Goal: Task Accomplishment & Management: Complete application form

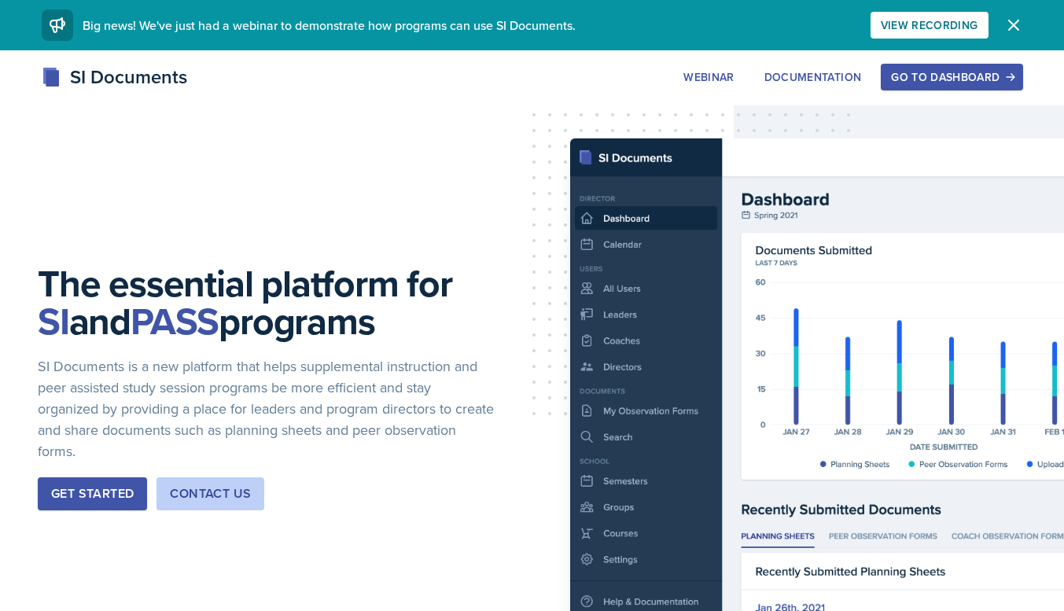
click at [965, 75] on div "Go to Dashboard" at bounding box center [951, 77] width 121 height 13
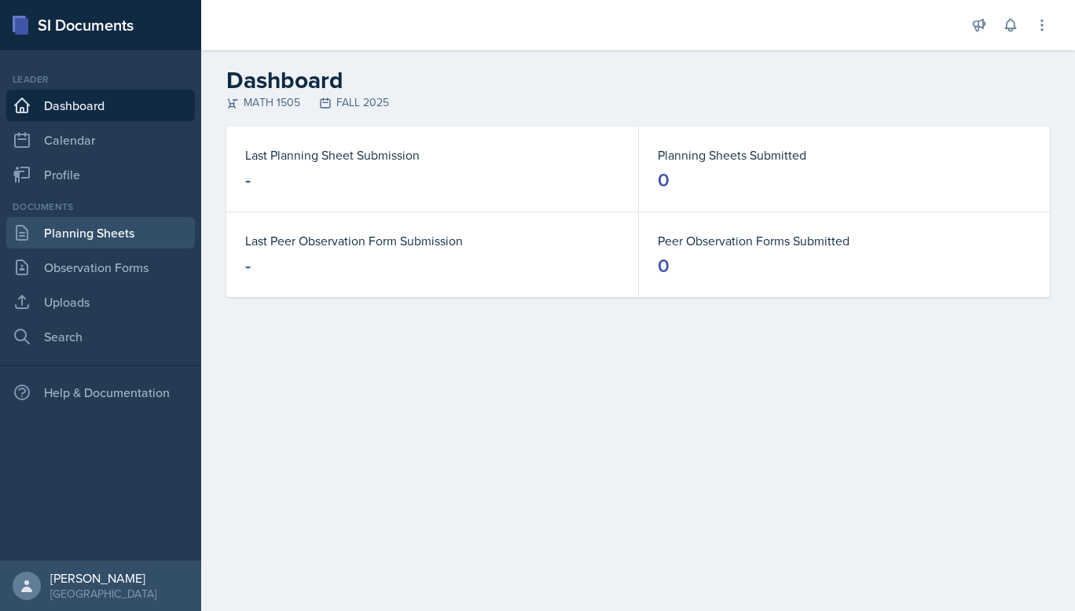
click at [115, 223] on link "Planning Sheets" at bounding box center [100, 232] width 189 height 31
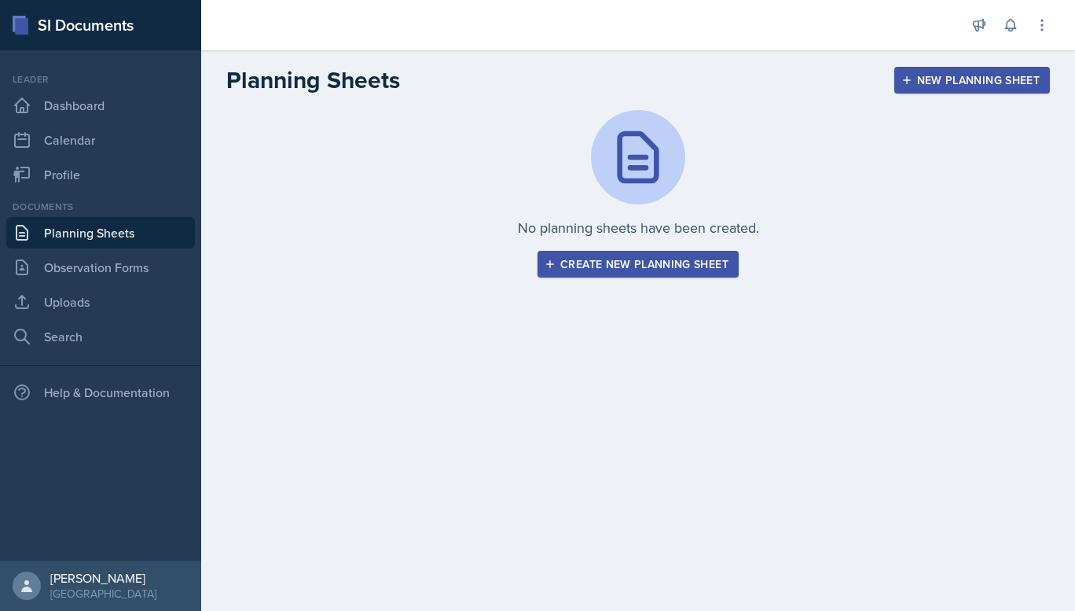
click at [635, 263] on div "Create new planning sheet" at bounding box center [638, 264] width 181 height 13
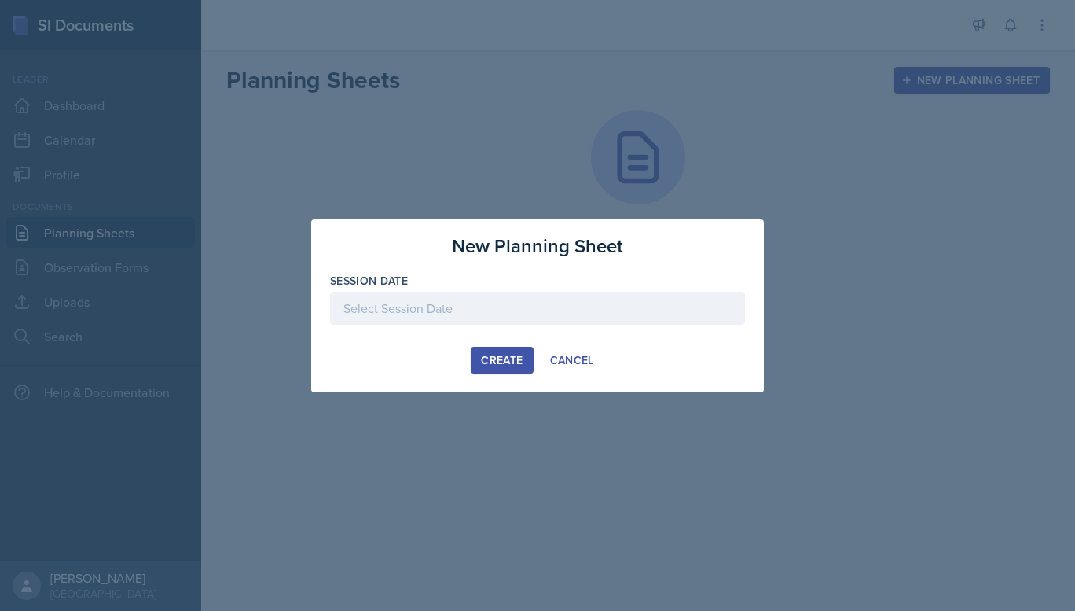
click at [563, 301] on div at bounding box center [537, 308] width 415 height 33
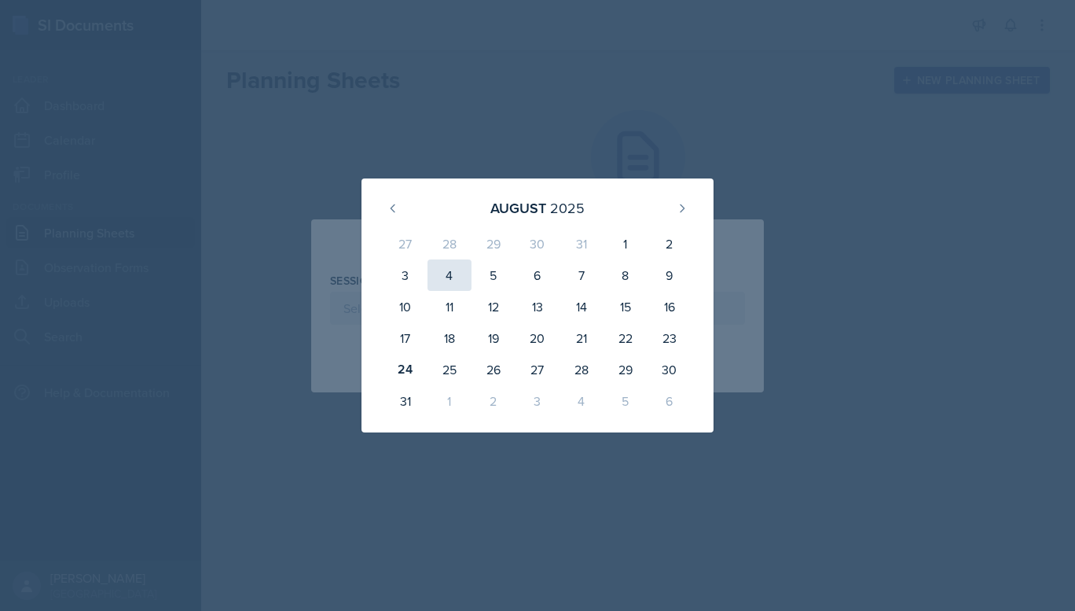
click at [445, 278] on div "4" at bounding box center [450, 274] width 44 height 31
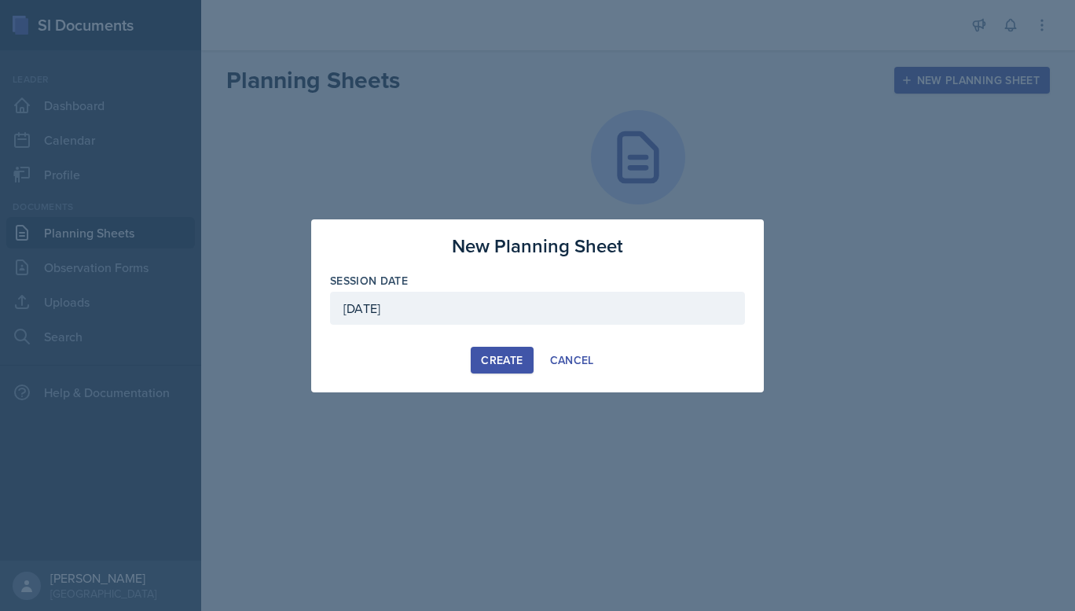
click at [444, 310] on div "[DATE]" at bounding box center [537, 308] width 415 height 33
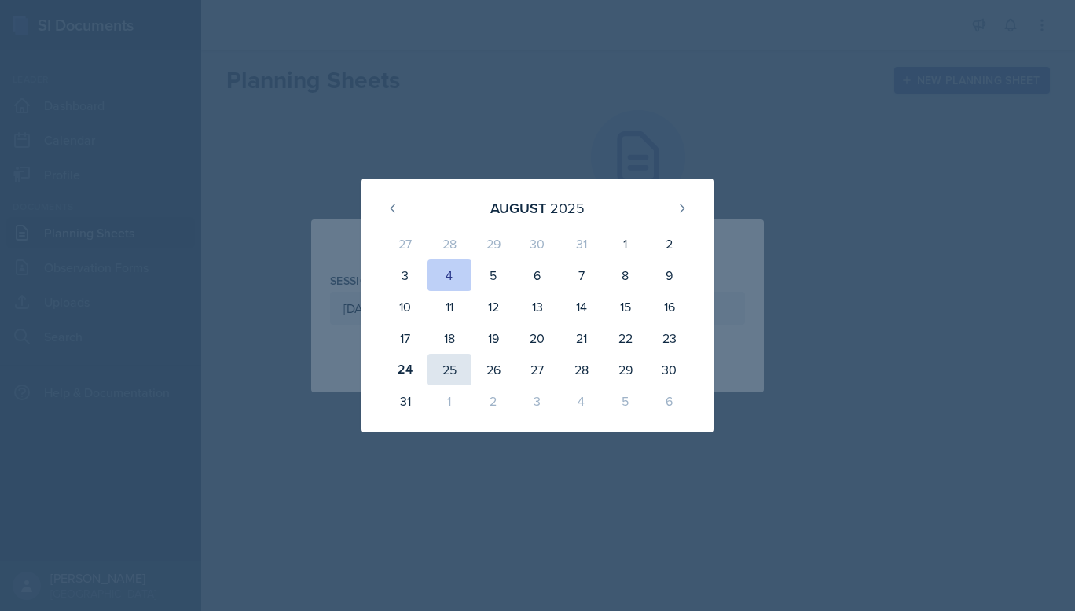
click at [440, 375] on div "25" at bounding box center [450, 369] width 44 height 31
type input "[DATE]"
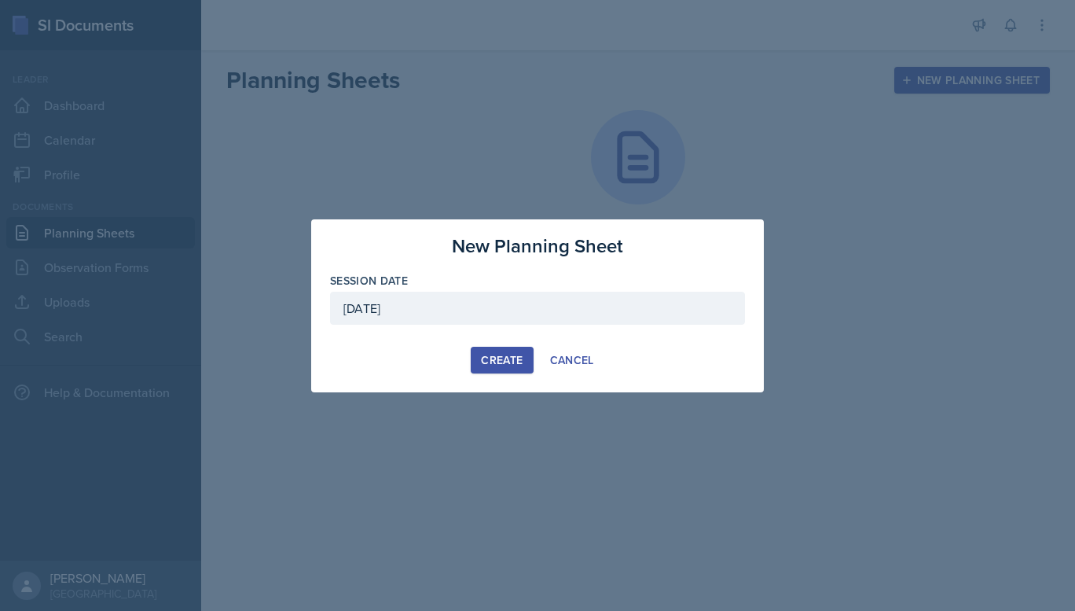
click at [508, 358] on div "Create" at bounding box center [502, 360] width 42 height 13
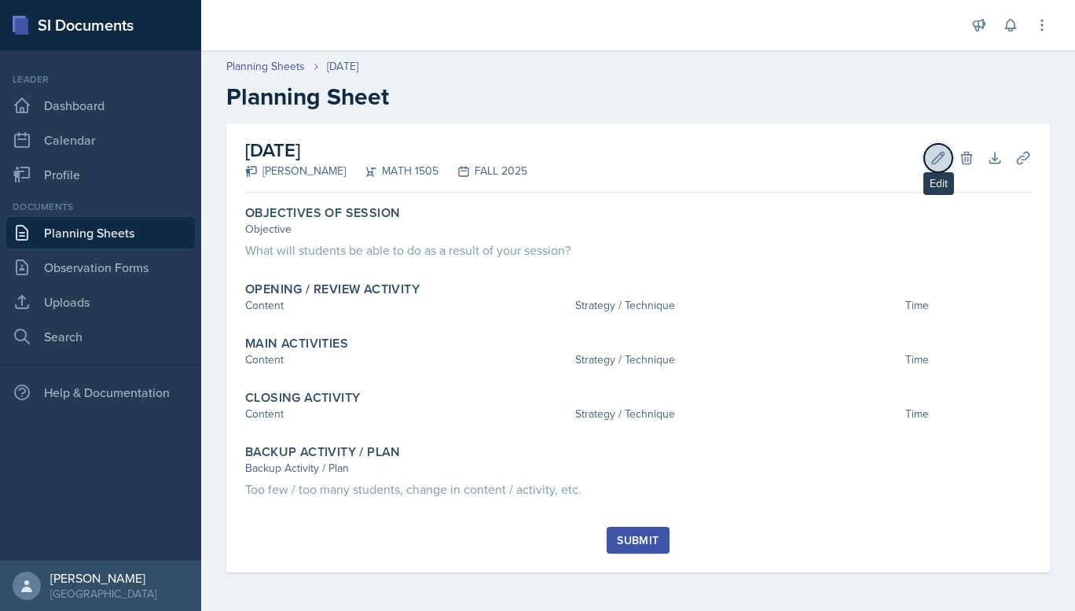
click at [942, 154] on icon at bounding box center [939, 158] width 12 height 12
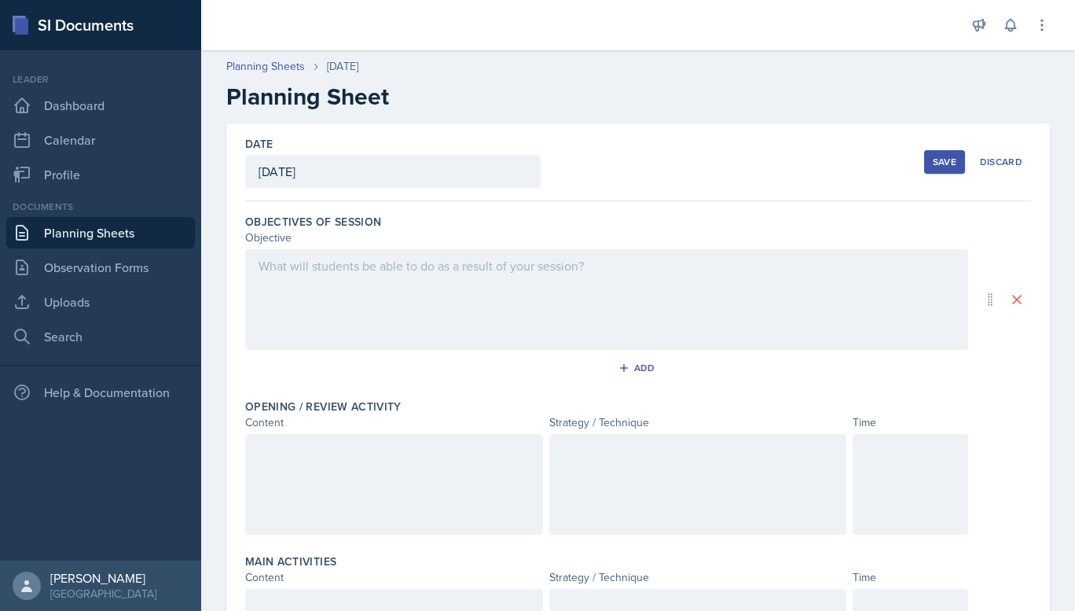
click at [389, 285] on div at bounding box center [606, 299] width 723 height 101
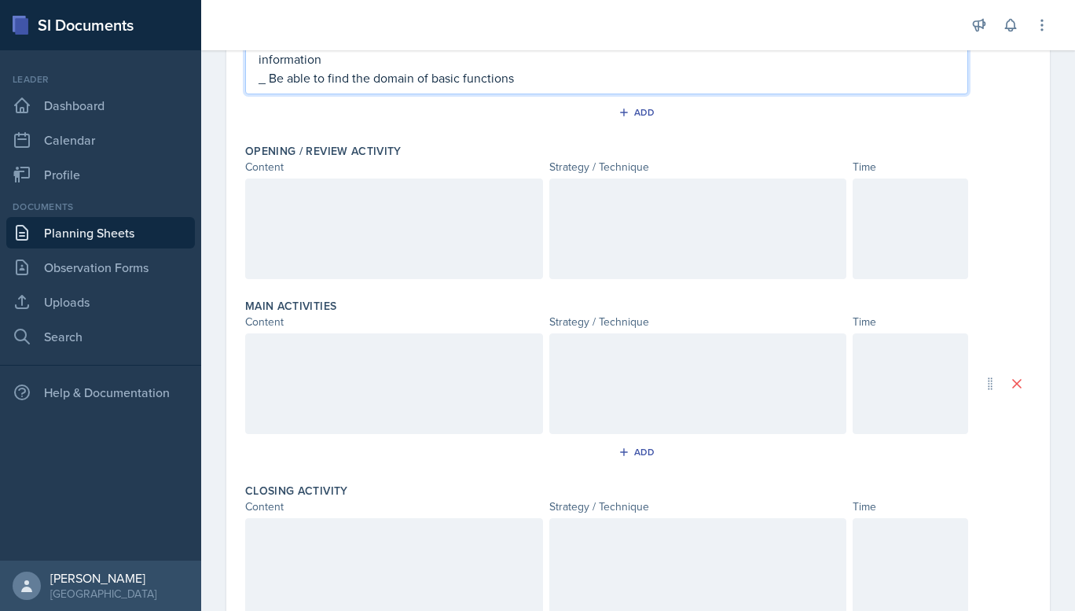
scroll to position [273, 0]
click at [415, 219] on div at bounding box center [394, 228] width 298 height 101
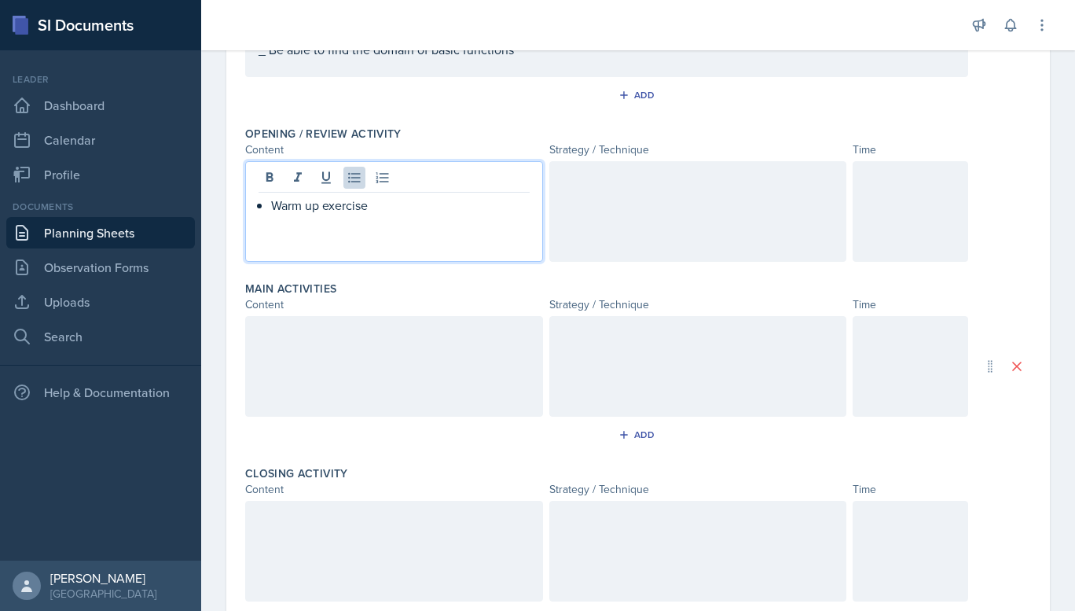
click at [584, 190] on div at bounding box center [698, 211] width 298 height 101
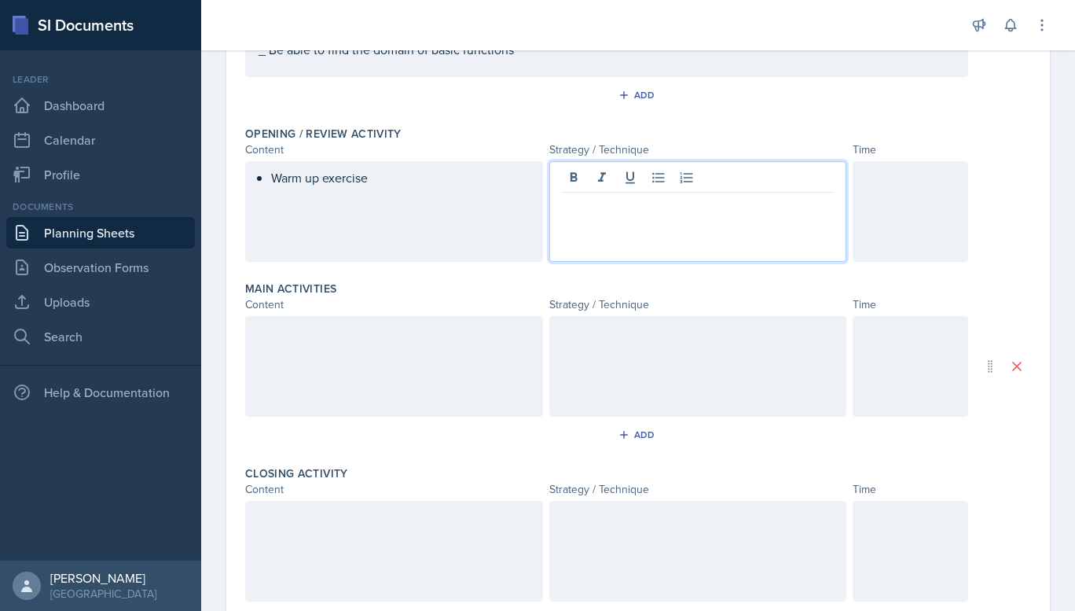
scroll to position [300, 0]
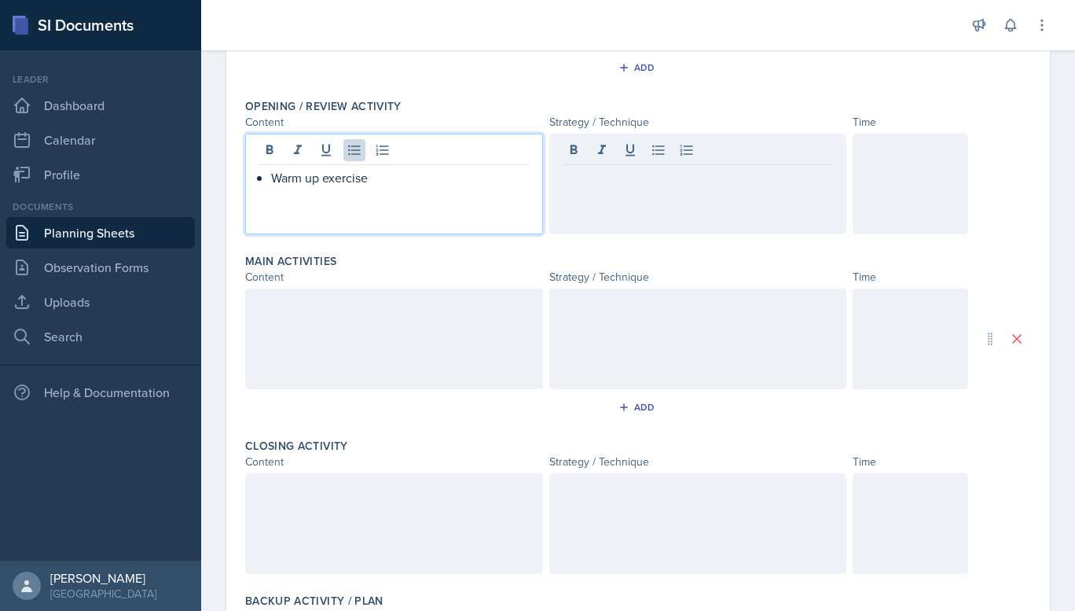
click at [384, 158] on div "Warm up exercise" at bounding box center [394, 184] width 298 height 101
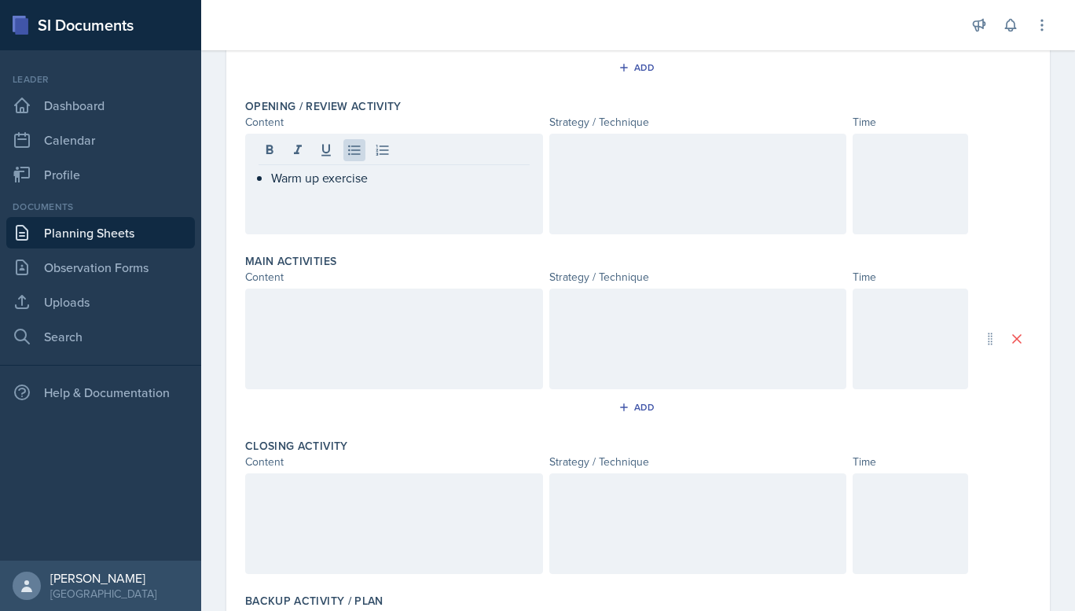
click at [564, 182] on div at bounding box center [698, 184] width 298 height 101
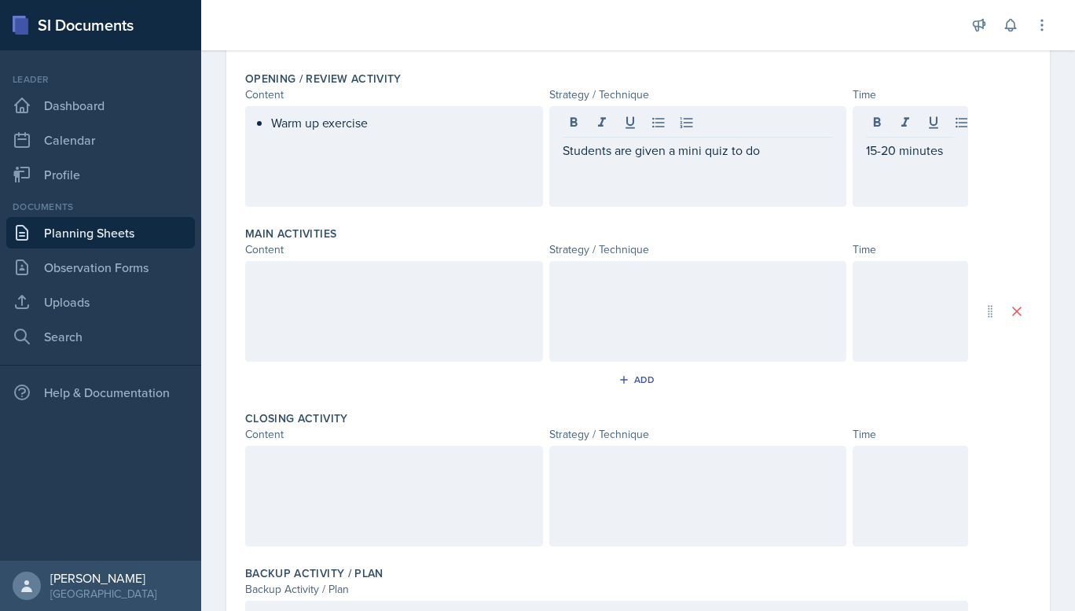
click at [401, 175] on div "Warm up exercise" at bounding box center [394, 156] width 298 height 101
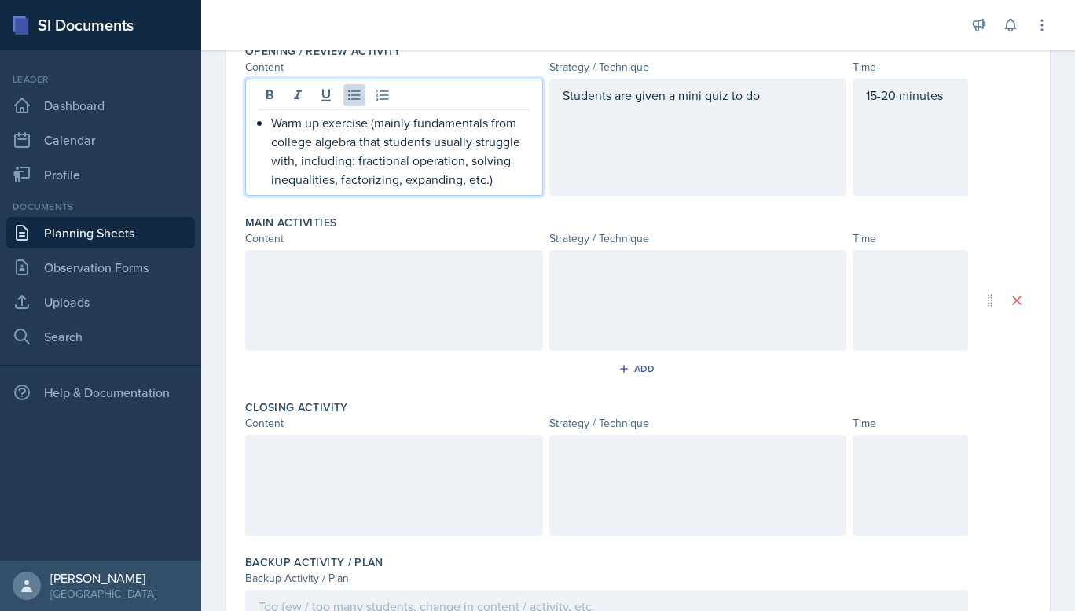
click at [304, 300] on div at bounding box center [394, 300] width 298 height 101
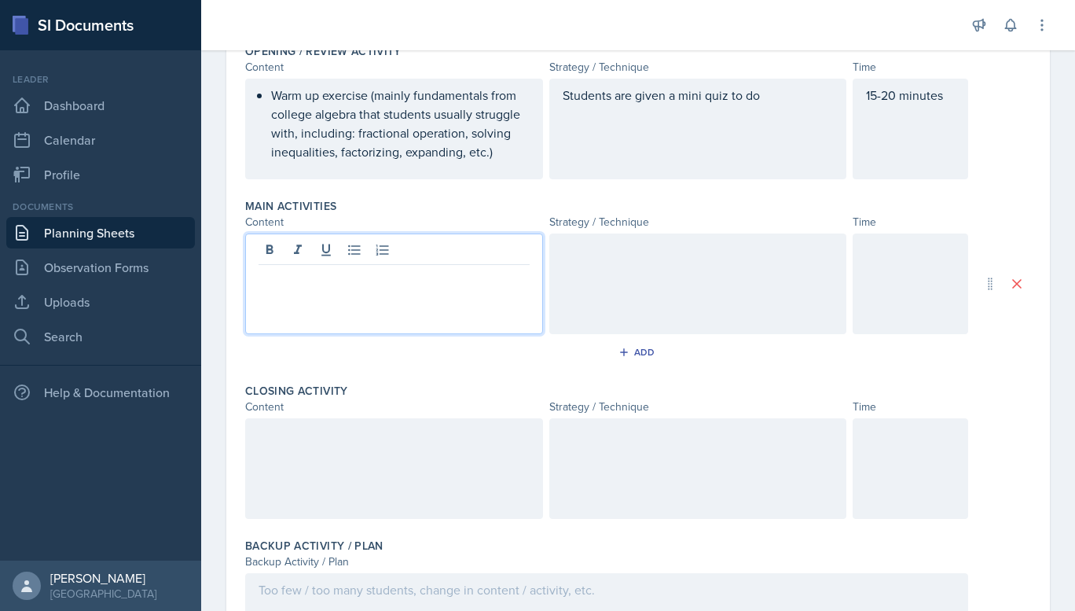
scroll to position [383, 0]
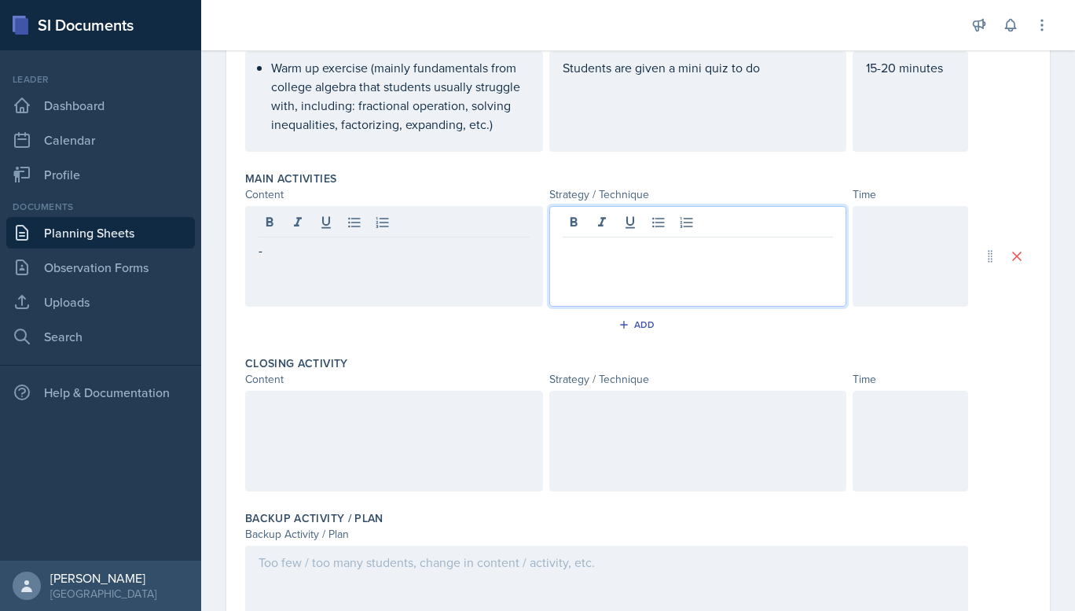
click at [306, 262] on div "-" at bounding box center [394, 256] width 298 height 101
click at [596, 226] on div at bounding box center [698, 256] width 298 height 101
click at [578, 252] on p at bounding box center [698, 250] width 271 height 19
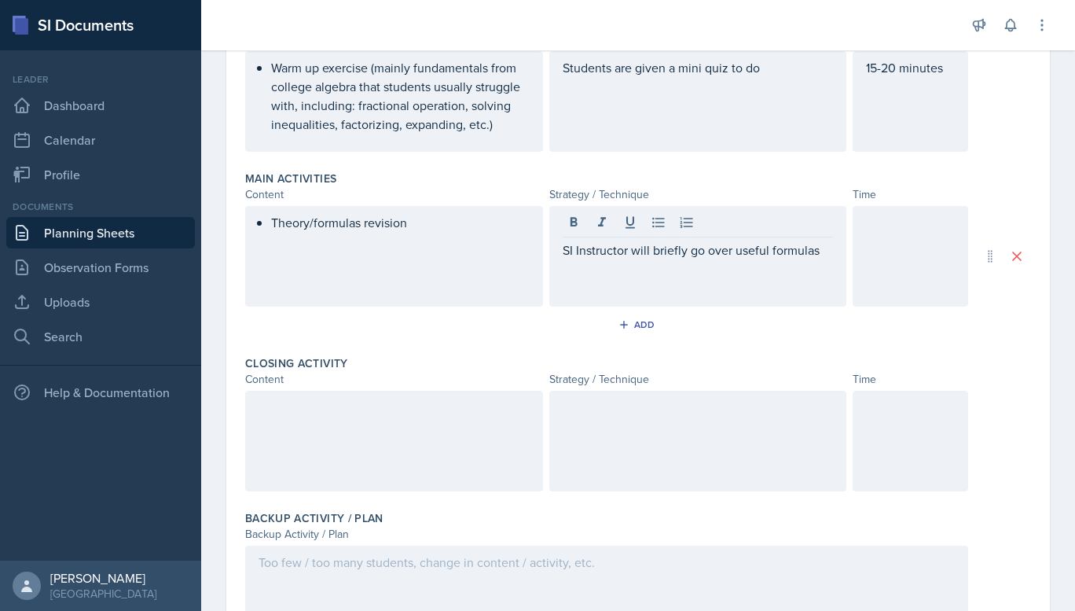
click at [889, 259] on div at bounding box center [911, 256] width 116 height 101
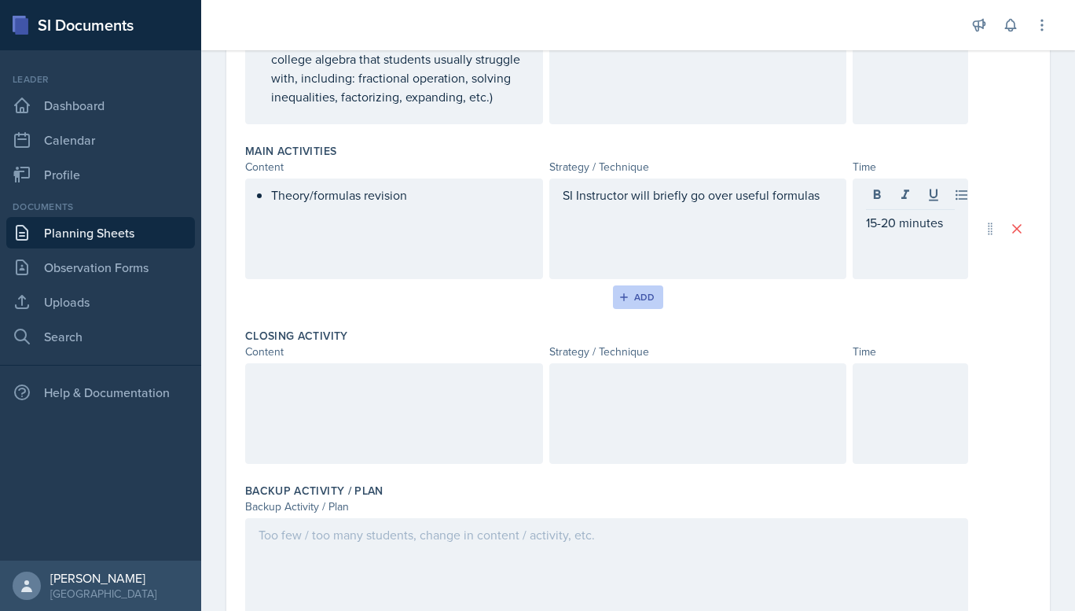
click at [630, 289] on button "Add" at bounding box center [638, 297] width 51 height 24
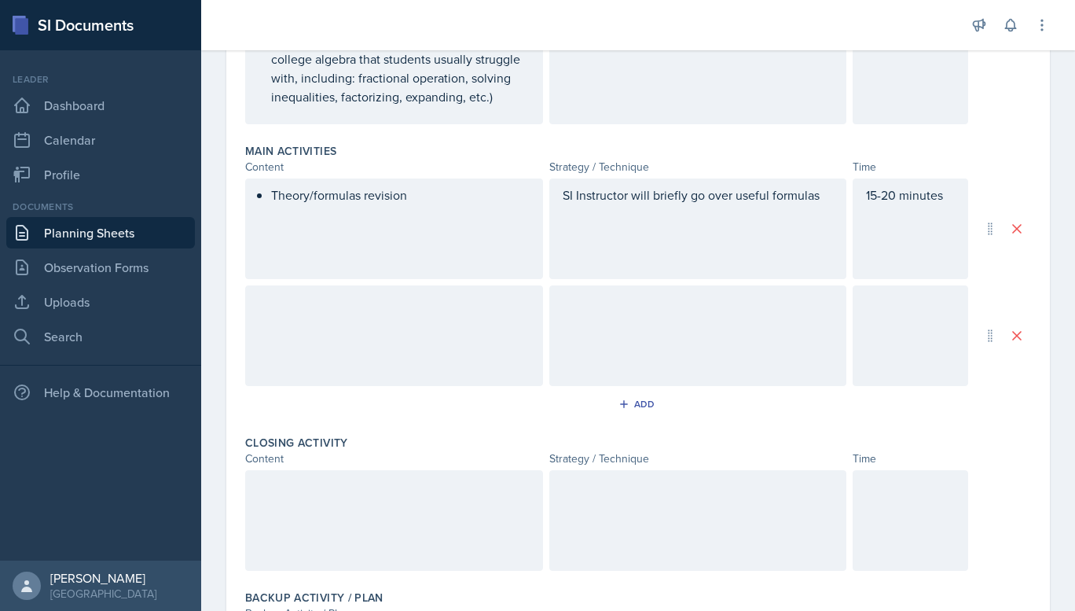
click at [344, 323] on div at bounding box center [394, 335] width 298 height 101
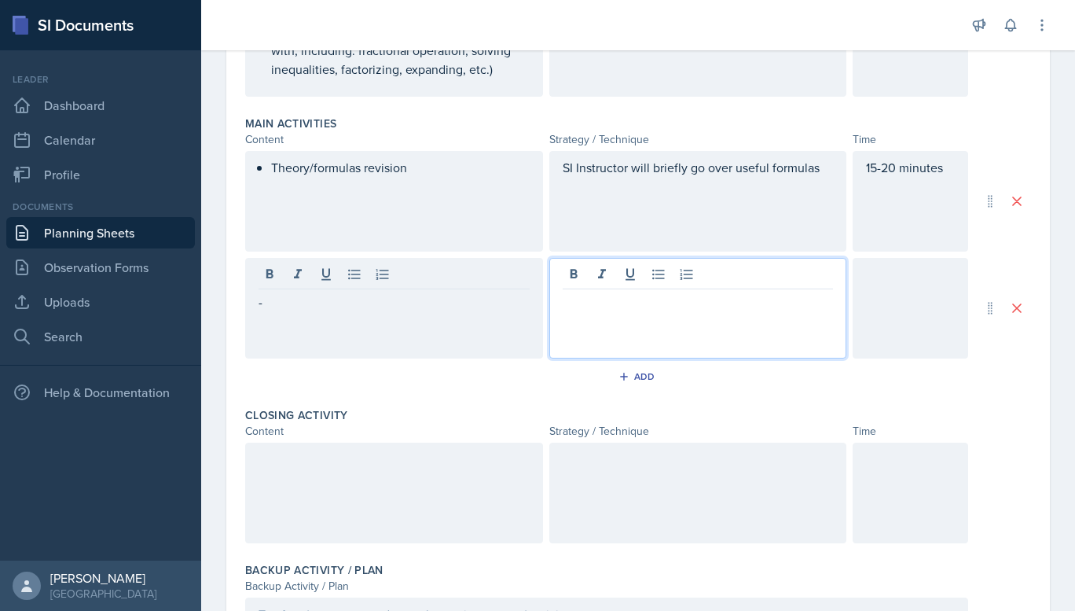
click at [314, 318] on div "-" at bounding box center [394, 308] width 298 height 101
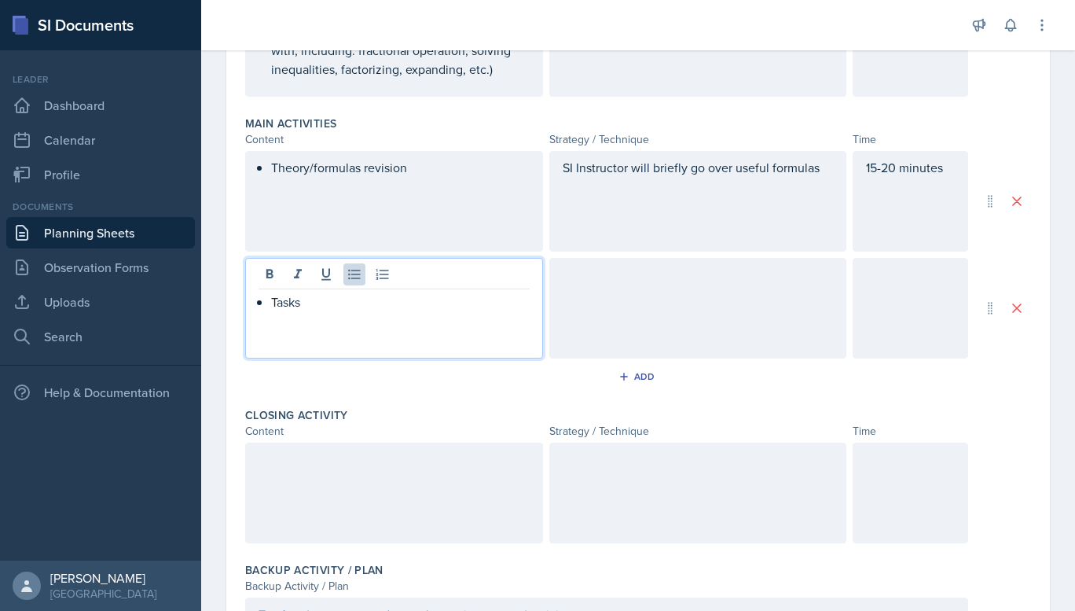
click at [553, 303] on div at bounding box center [698, 308] width 298 height 101
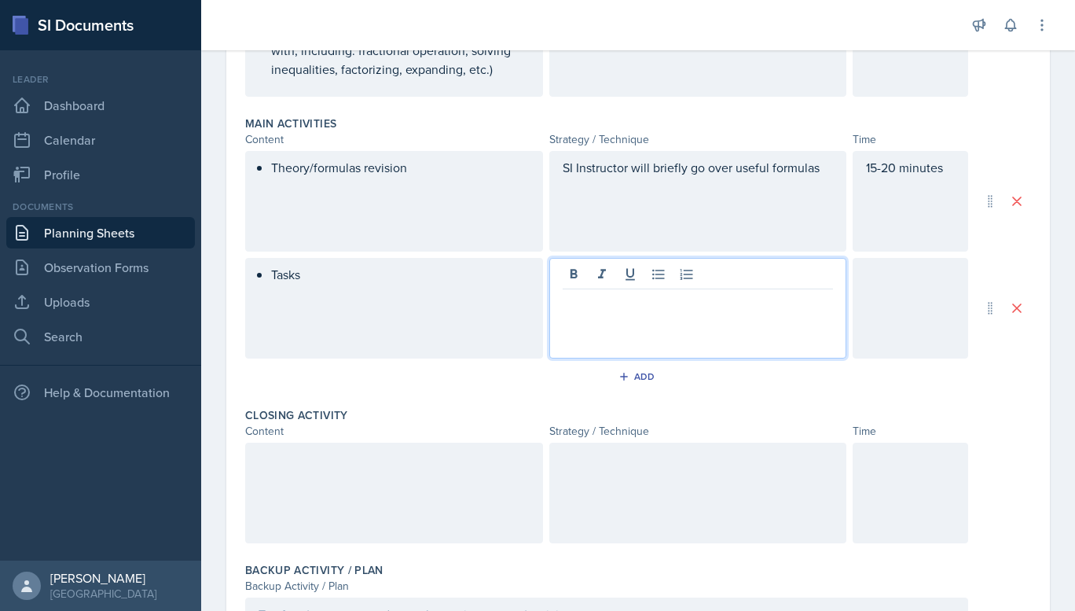
scroll to position [465, 0]
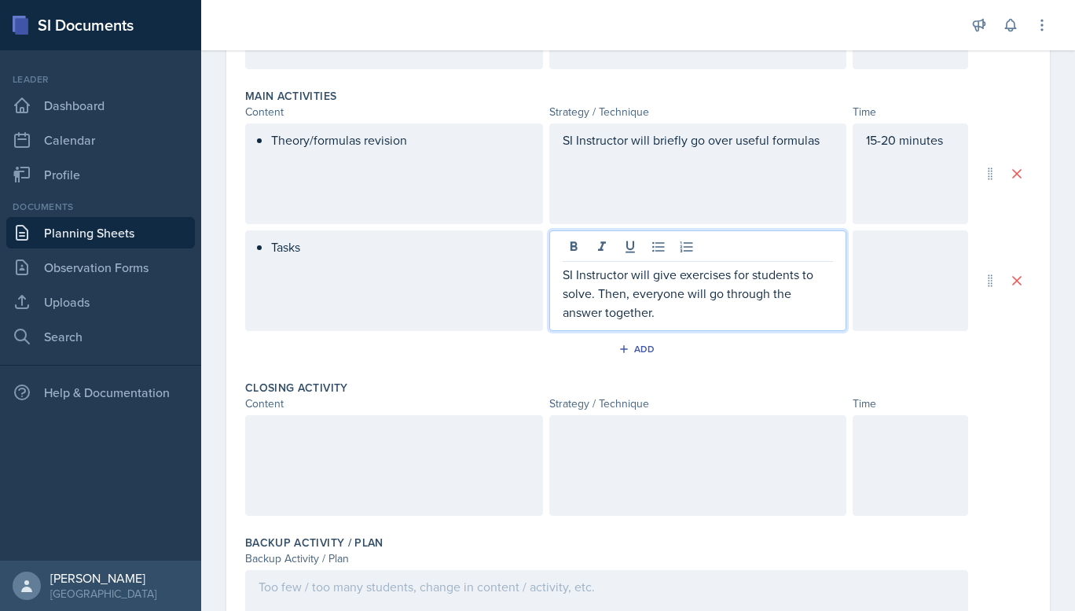
click at [881, 261] on div at bounding box center [911, 280] width 116 height 101
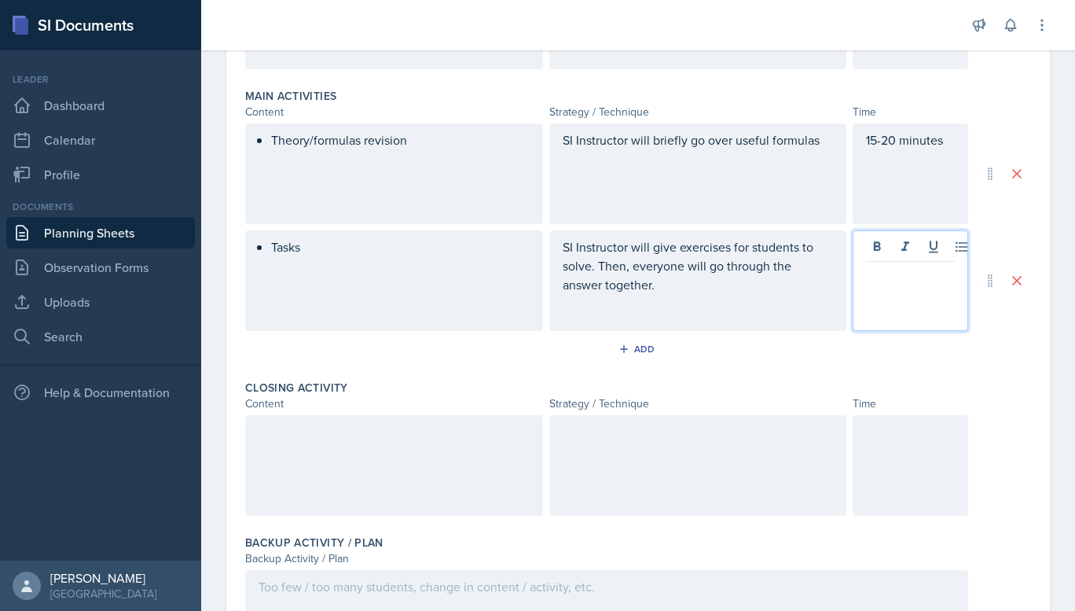
scroll to position [493, 0]
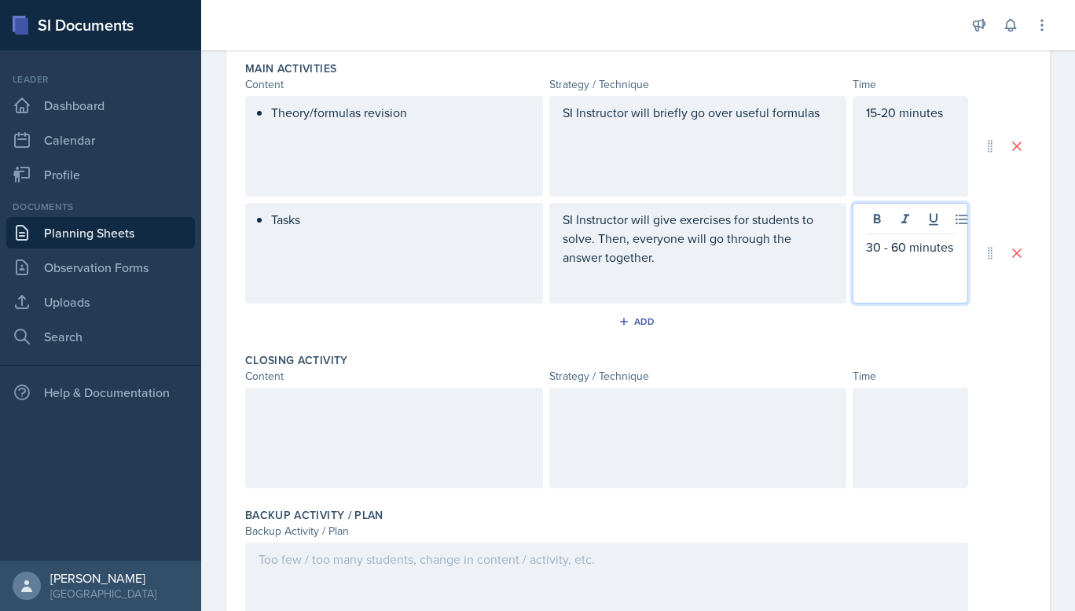
click at [380, 436] on div at bounding box center [394, 438] width 298 height 101
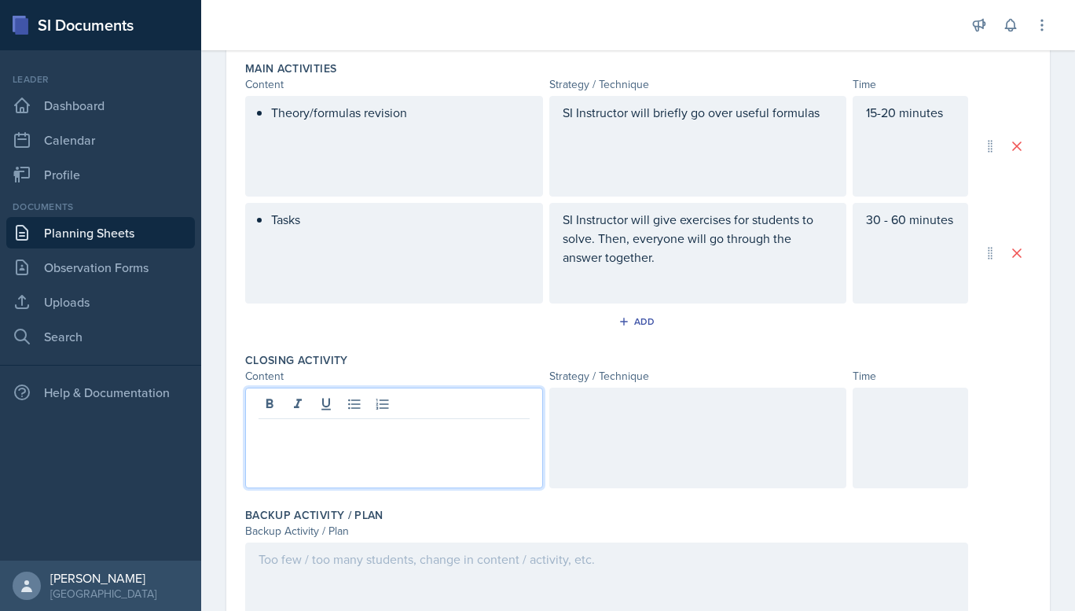
scroll to position [520, 0]
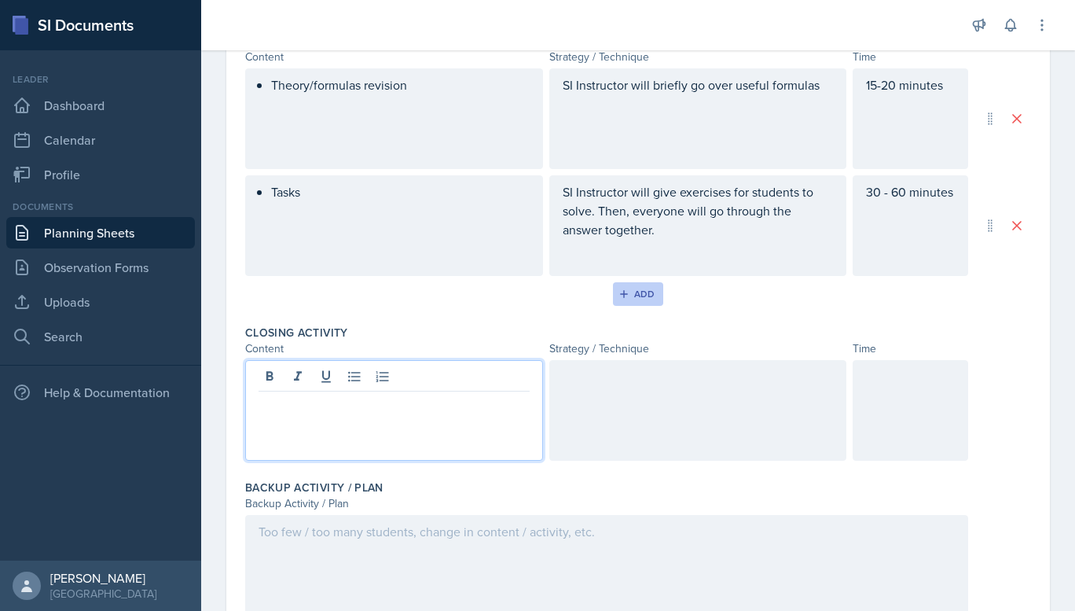
click at [645, 290] on div "Add" at bounding box center [639, 294] width 34 height 13
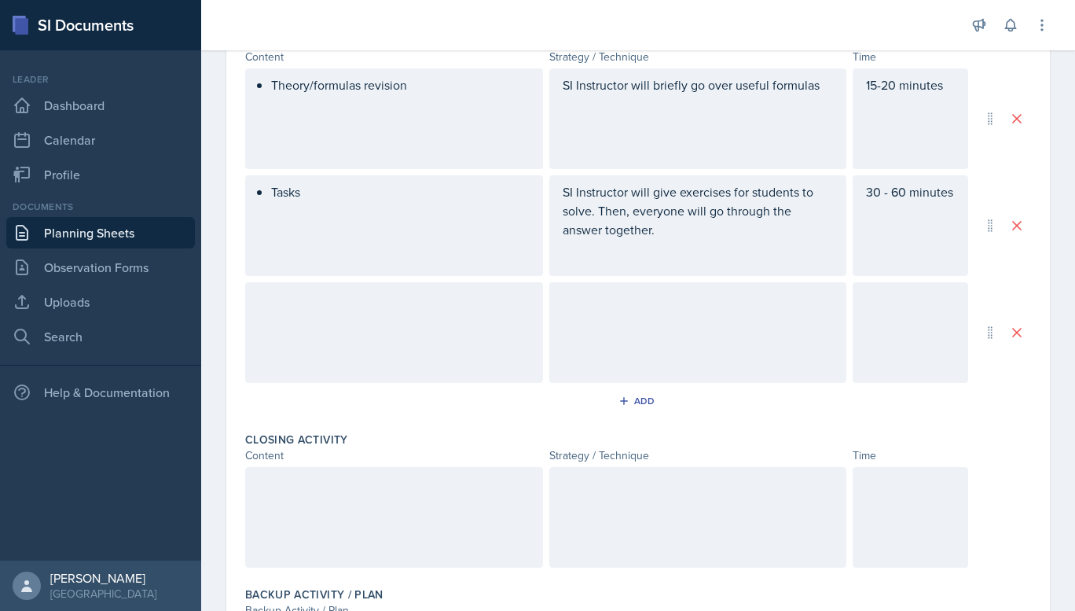
click at [317, 344] on div at bounding box center [394, 332] width 298 height 101
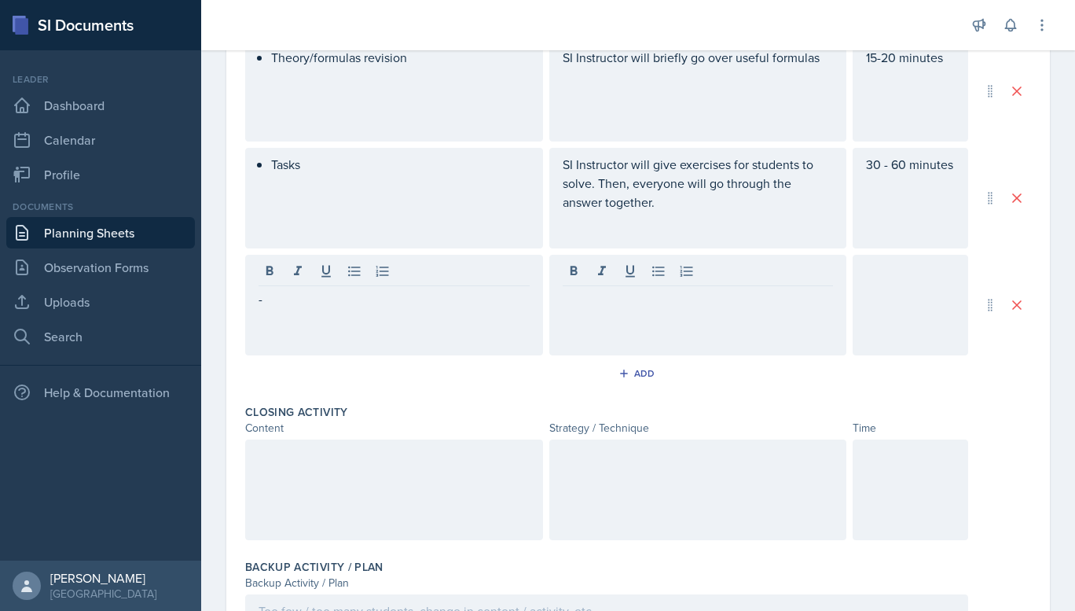
click at [300, 312] on div "-" at bounding box center [394, 305] width 298 height 101
click at [572, 301] on div at bounding box center [698, 305] width 298 height 101
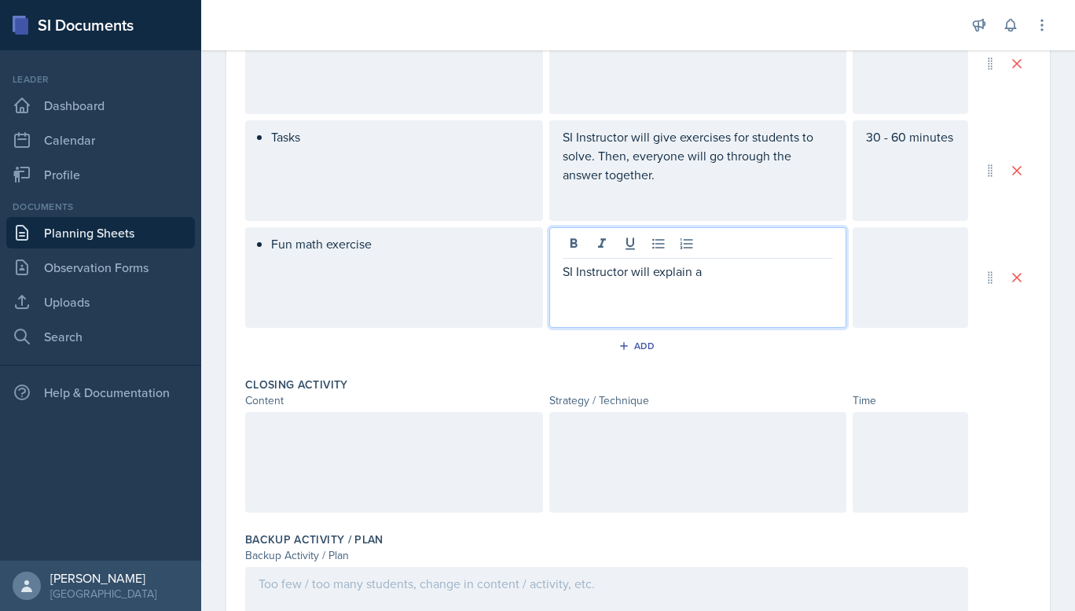
click at [414, 251] on div "Fun math exercise" at bounding box center [394, 277] width 298 height 101
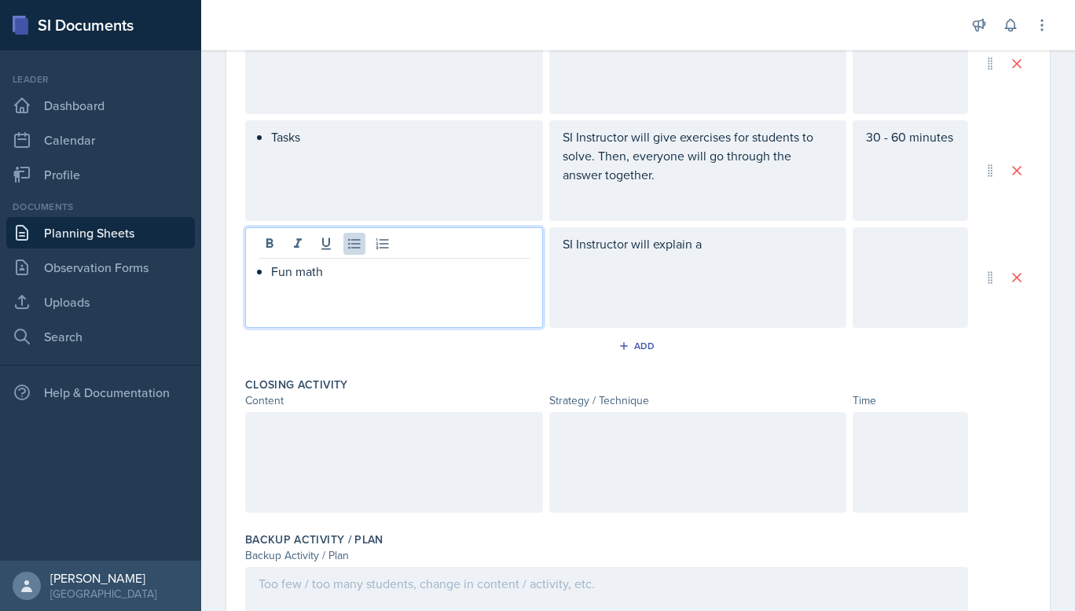
click at [685, 250] on div "SI Instructor will explain a" at bounding box center [698, 277] width 298 height 101
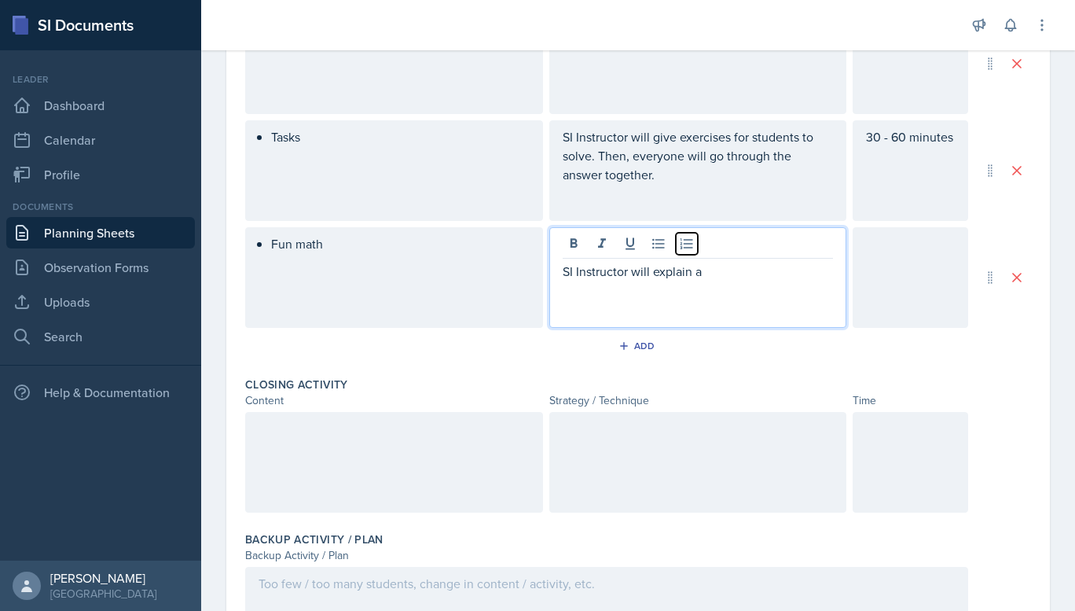
click at [685, 250] on icon at bounding box center [687, 244] width 16 height 16
click at [675, 278] on p "SI Instructor will explain a" at bounding box center [704, 271] width 259 height 19
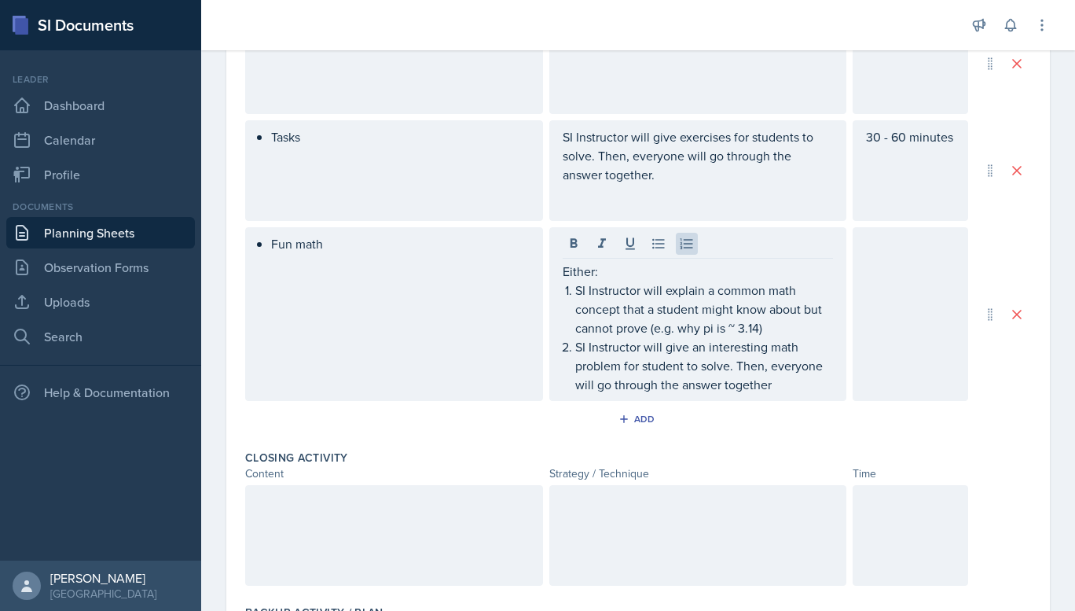
click at [913, 292] on div at bounding box center [911, 314] width 116 height 174
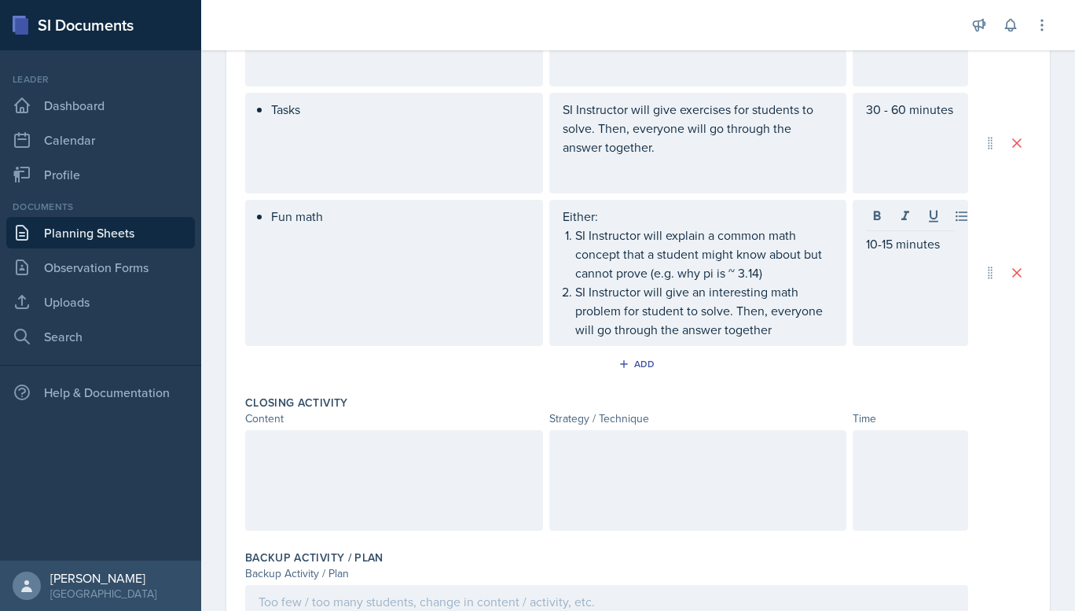
click at [391, 485] on div at bounding box center [394, 480] width 298 height 101
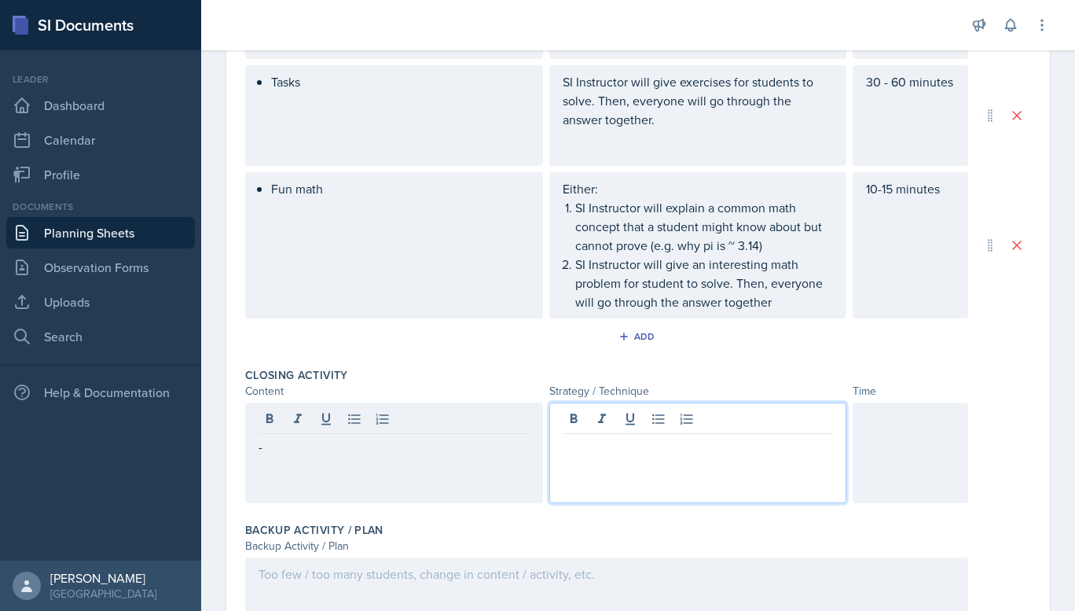
click at [386, 476] on div "-" at bounding box center [394, 452] width 298 height 101
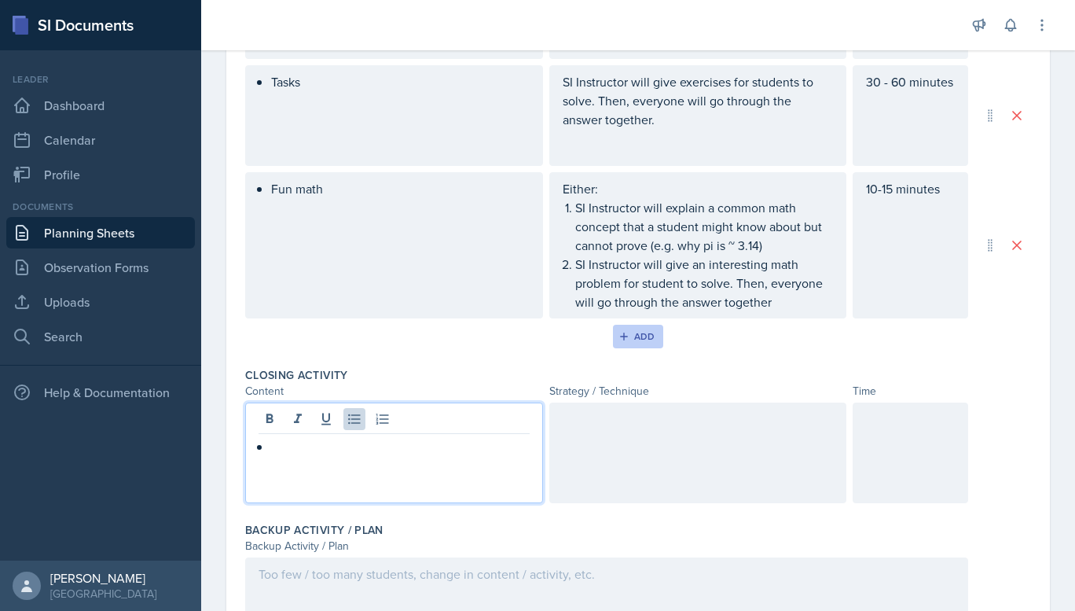
click at [638, 336] on div "Add" at bounding box center [639, 336] width 34 height 13
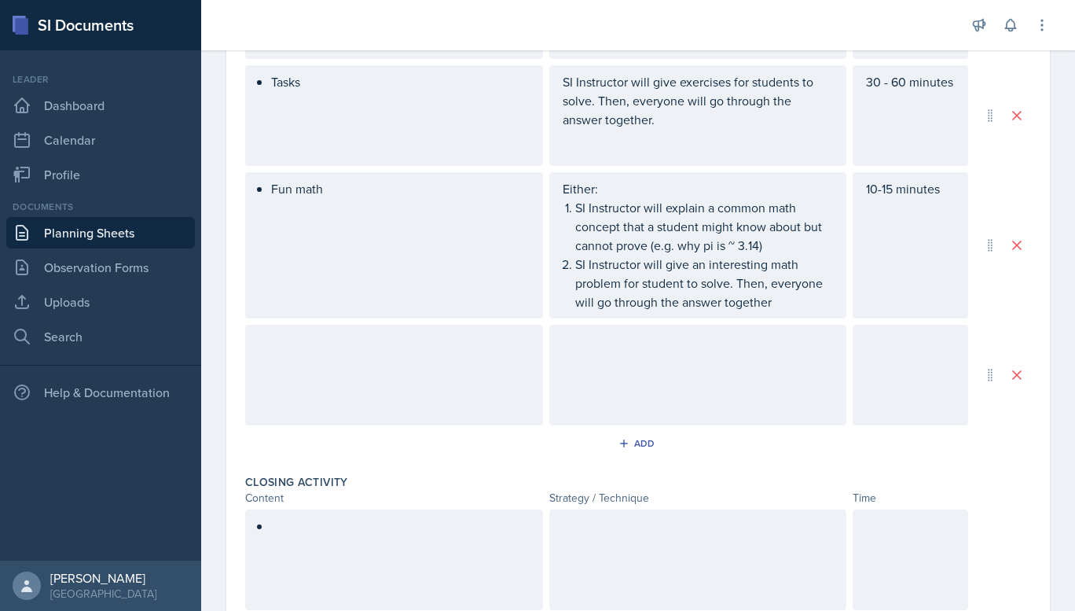
click at [397, 366] on div at bounding box center [394, 375] width 298 height 101
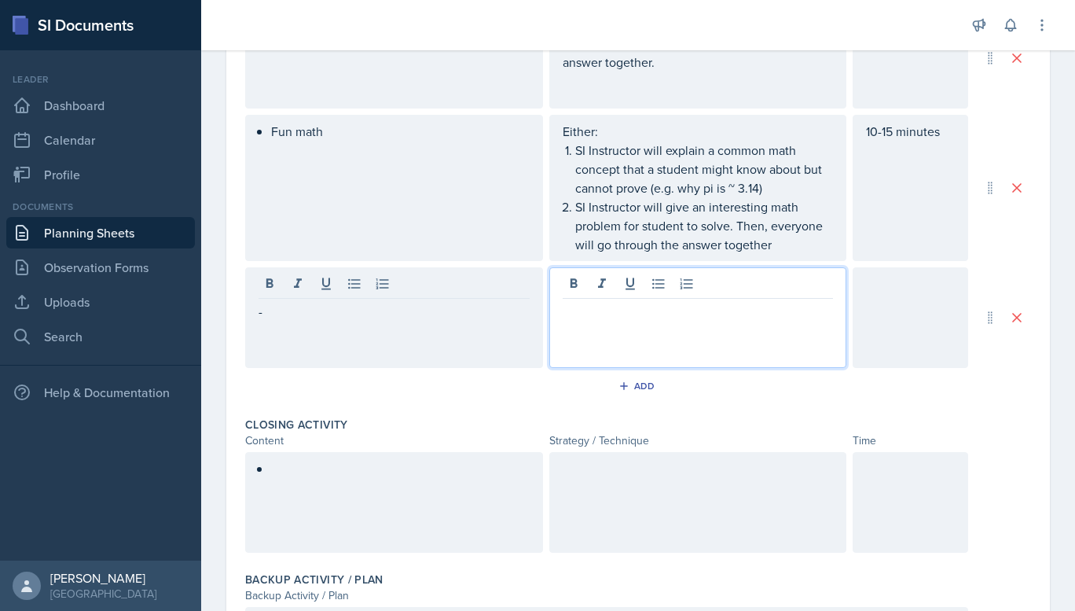
scroll to position [689, 0]
click at [325, 330] on div "-" at bounding box center [394, 316] width 298 height 101
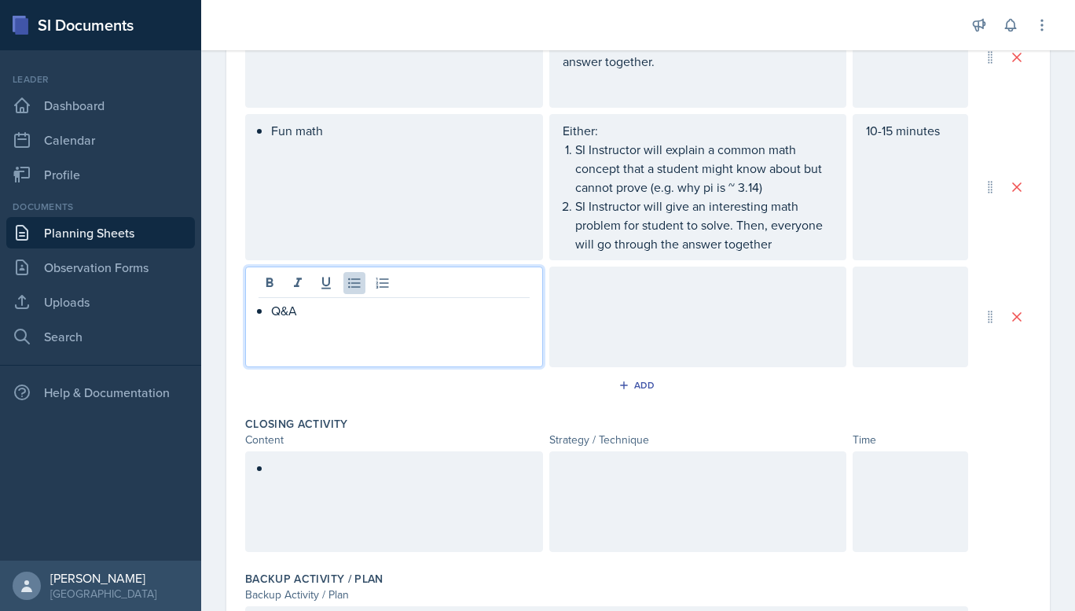
click at [641, 322] on div at bounding box center [698, 316] width 298 height 101
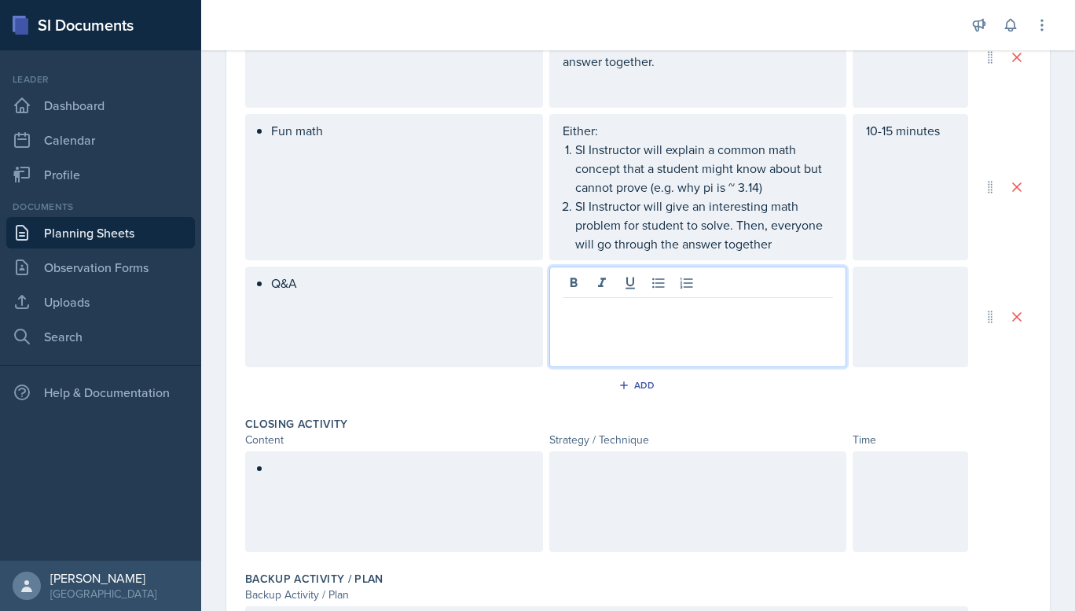
scroll to position [716, 0]
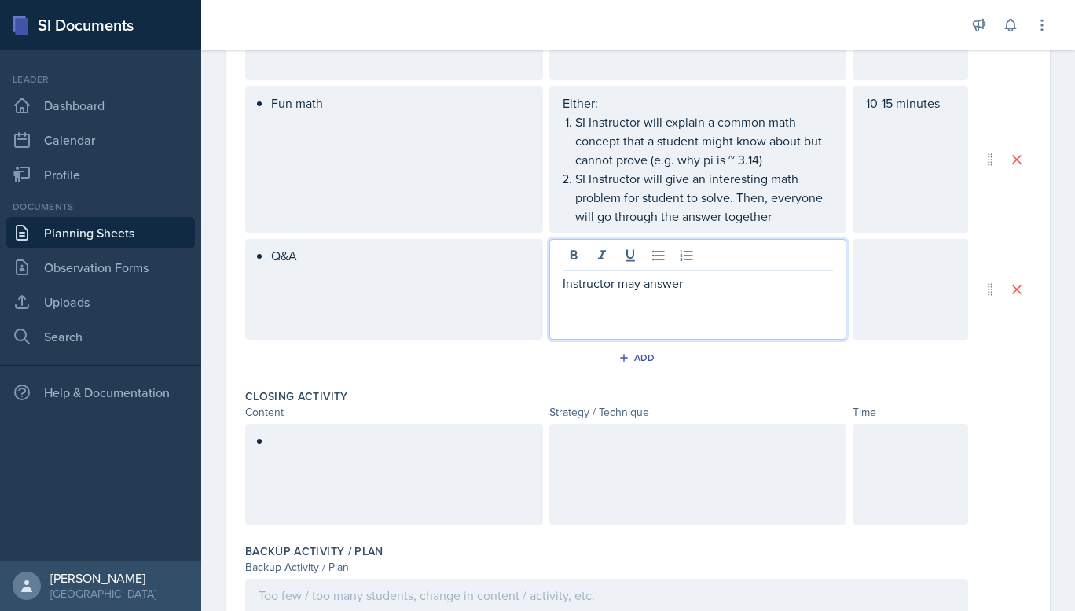
click at [458, 275] on div "Q&A" at bounding box center [394, 289] width 298 height 101
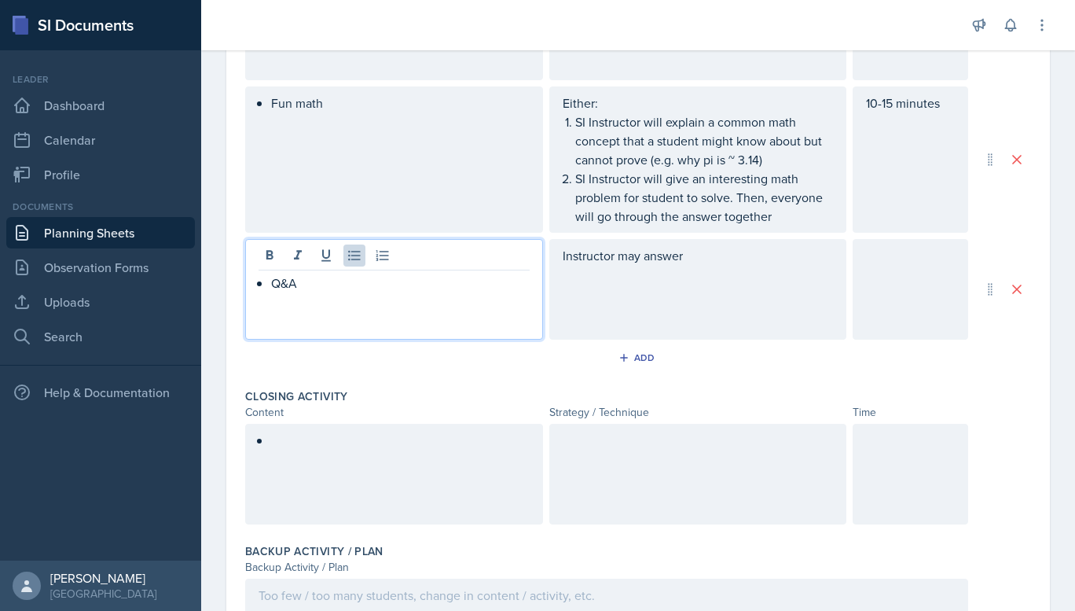
scroll to position [744, 0]
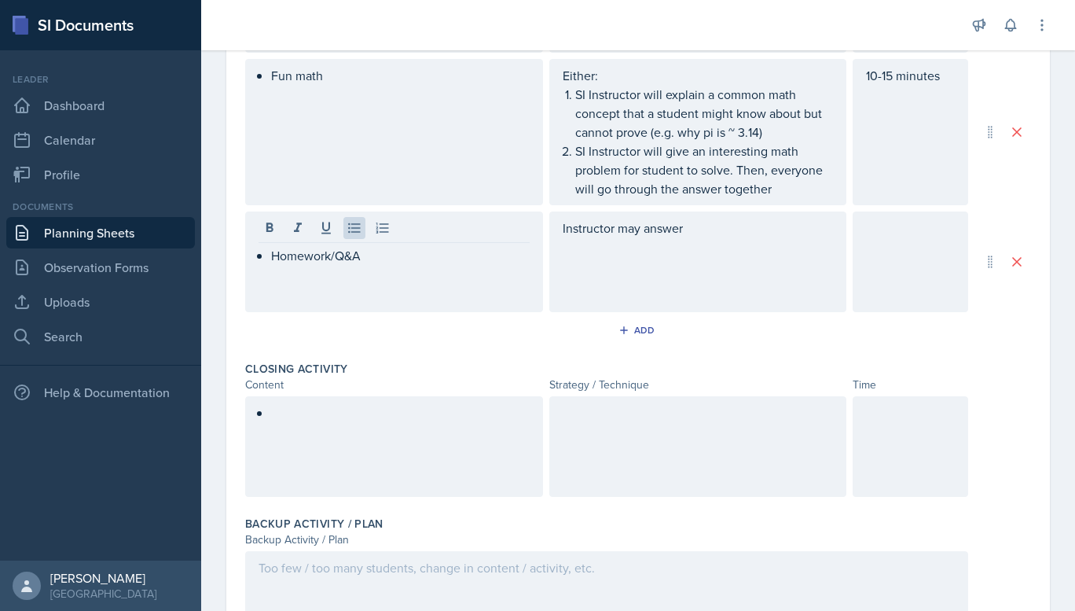
click at [710, 258] on div "Instructor may answer" at bounding box center [698, 261] width 298 height 101
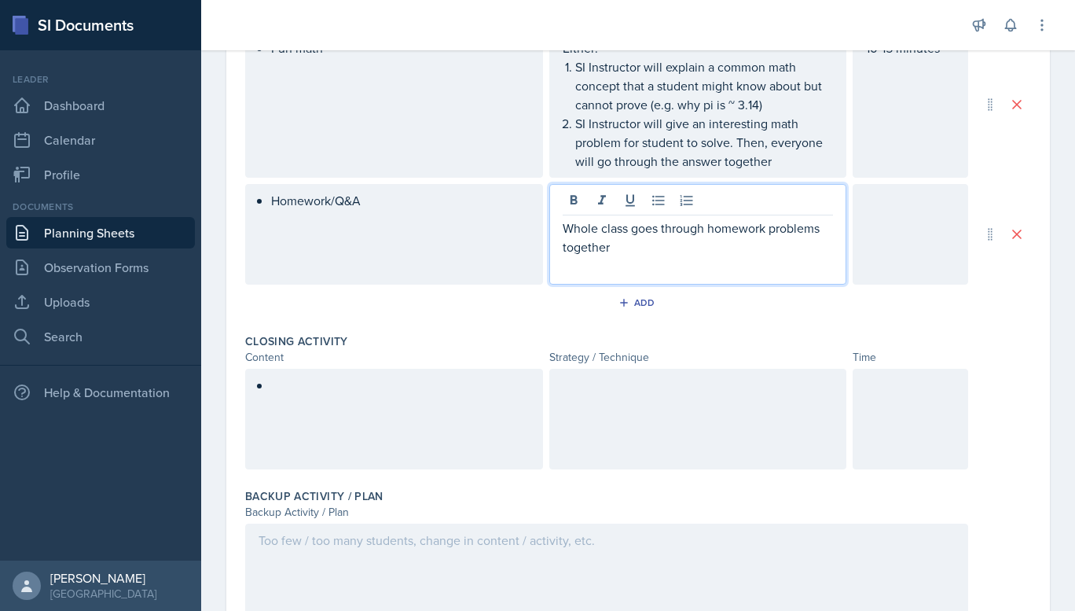
click at [917, 222] on div at bounding box center [911, 234] width 116 height 101
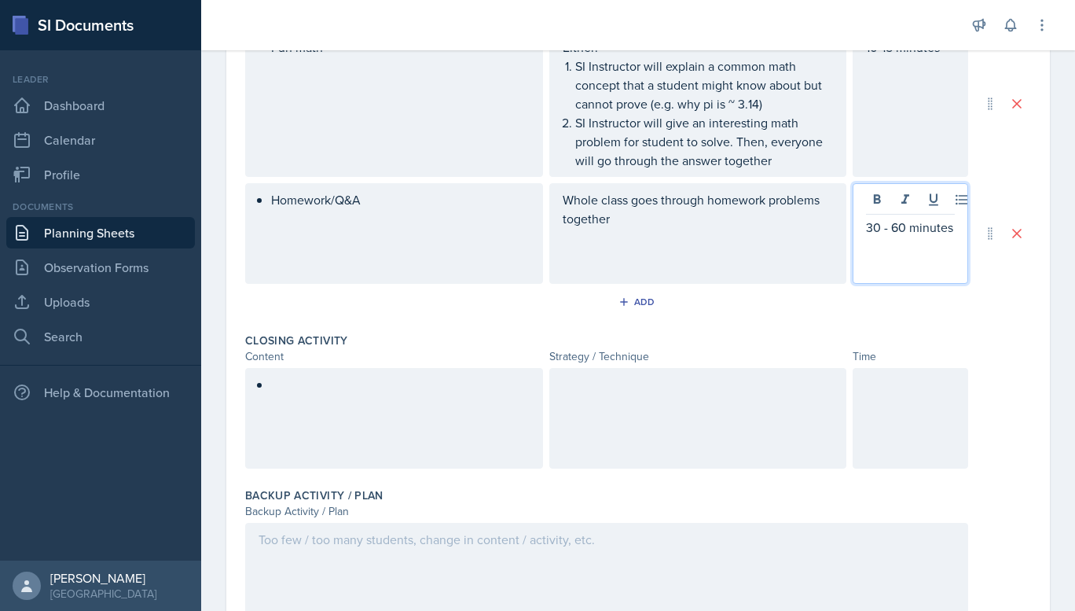
scroll to position [799, 0]
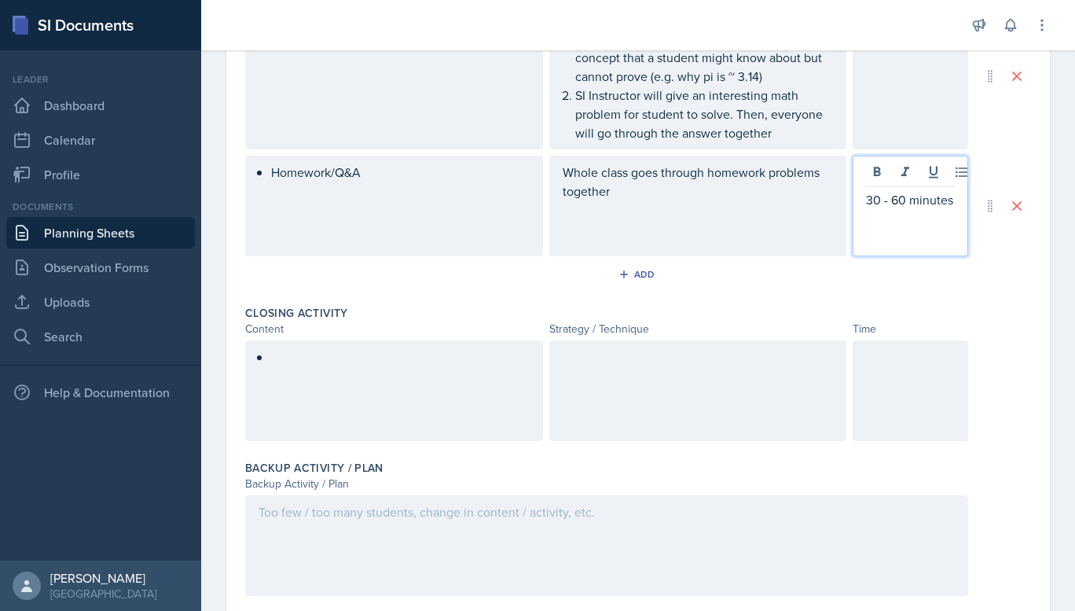
click at [369, 182] on p "Homework/Q&A" at bounding box center [400, 172] width 259 height 19
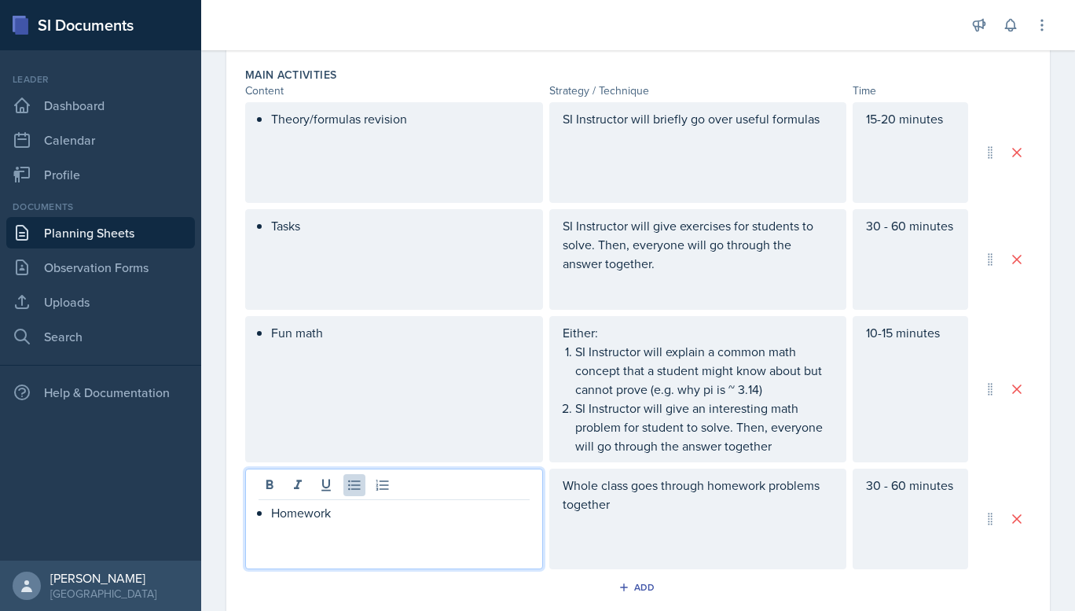
scroll to position [847, 0]
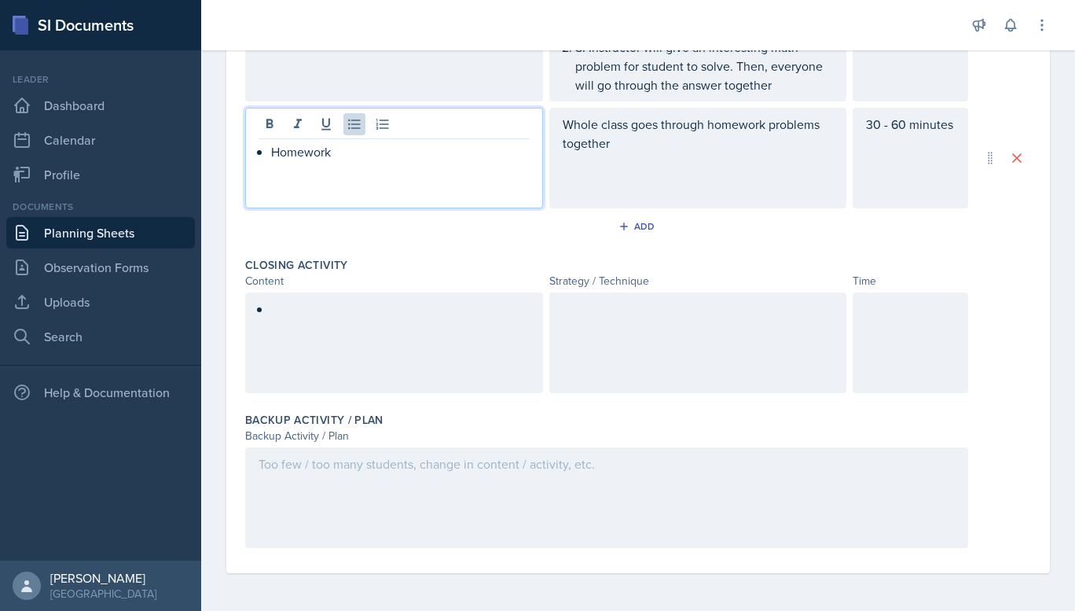
click at [380, 323] on div at bounding box center [394, 342] width 298 height 101
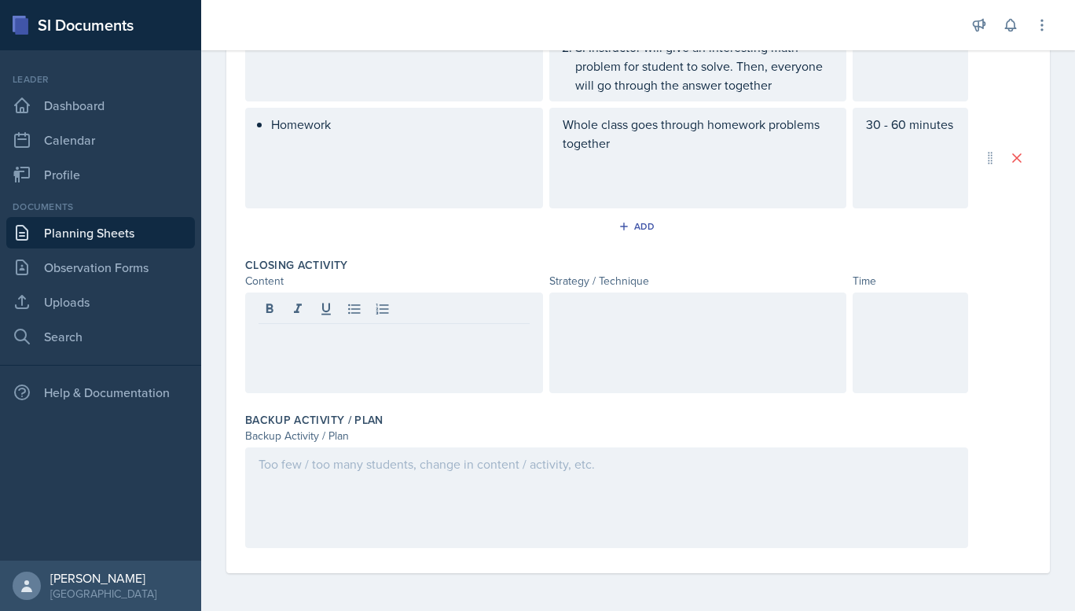
click at [959, 416] on div "Backup Activity / Plan" at bounding box center [638, 420] width 786 height 16
click at [399, 340] on div at bounding box center [394, 342] width 298 height 101
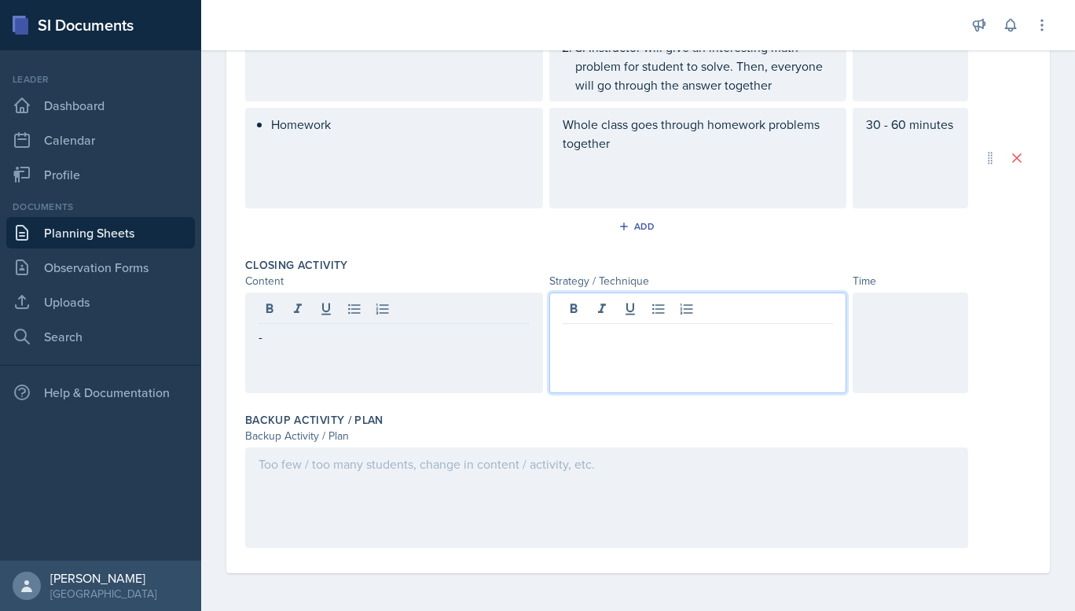
click at [399, 340] on p "-" at bounding box center [394, 336] width 271 height 19
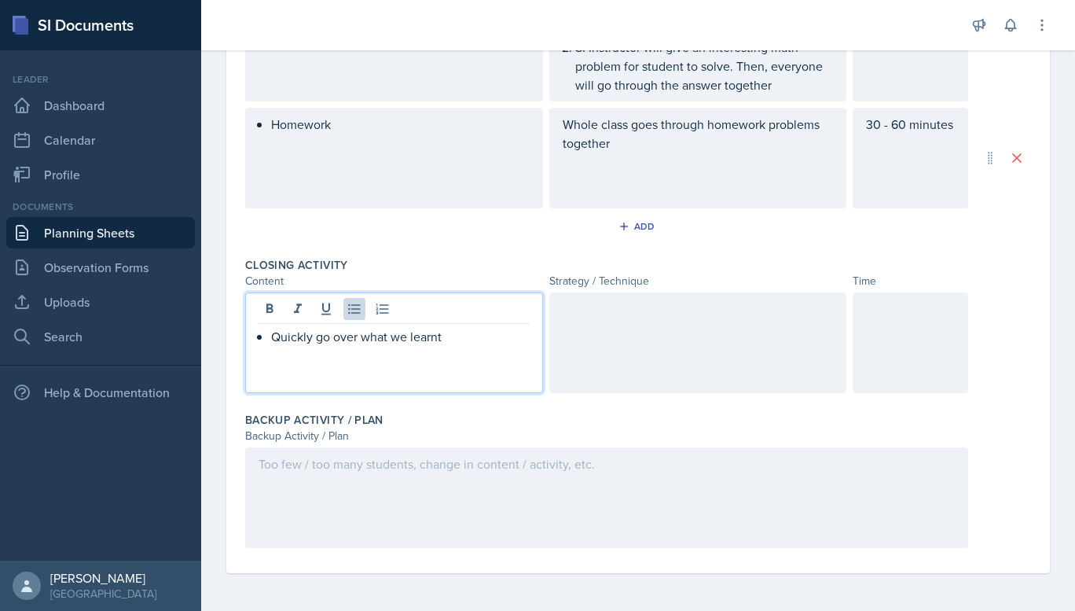
click at [947, 285] on div "Time" at bounding box center [911, 281] width 116 height 17
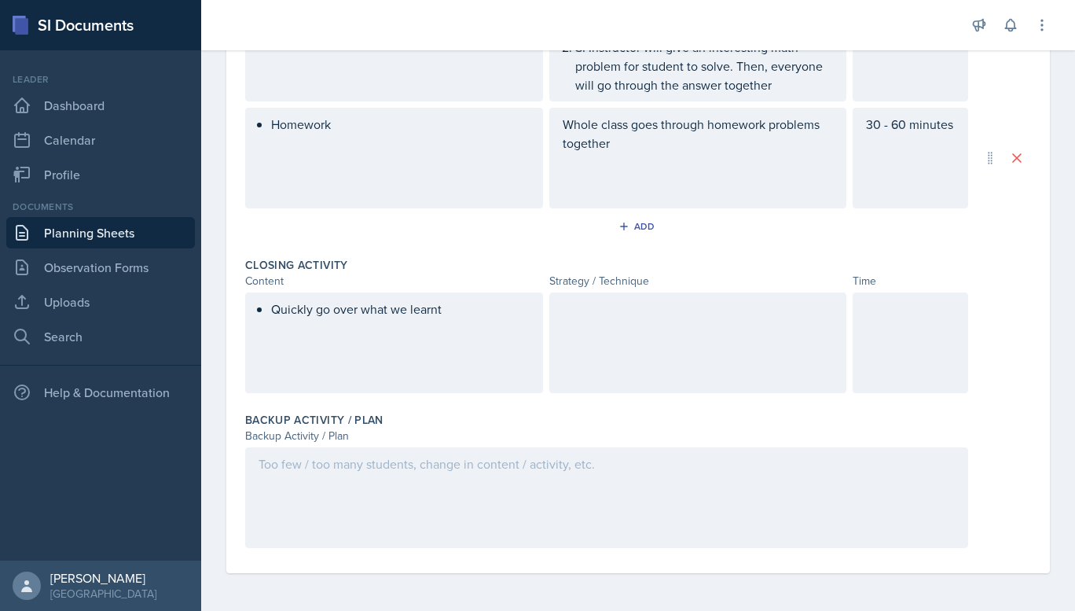
click at [881, 336] on div at bounding box center [911, 342] width 116 height 101
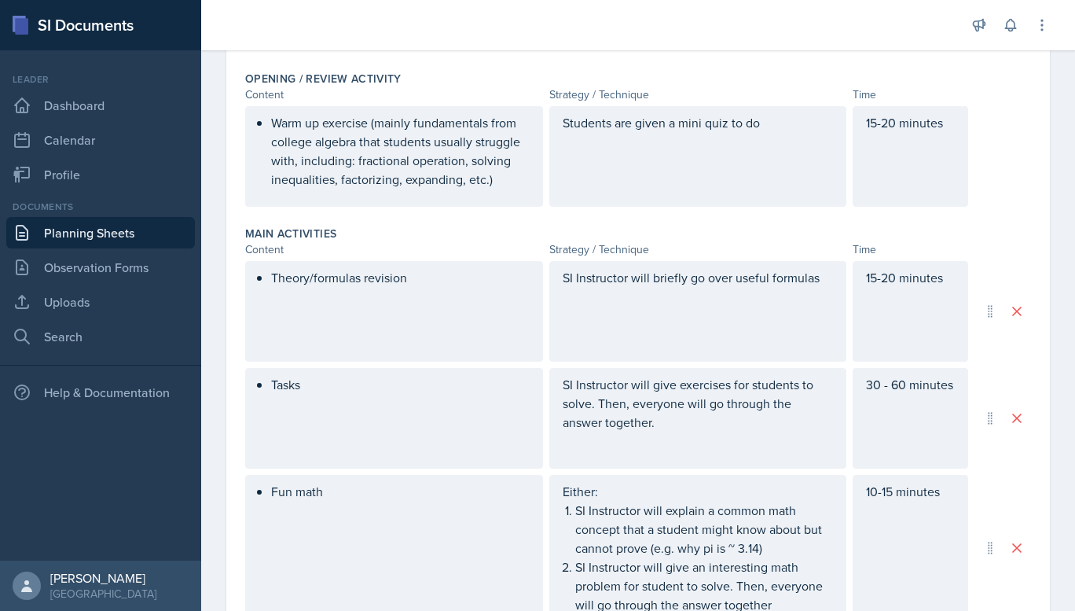
scroll to position [0, 0]
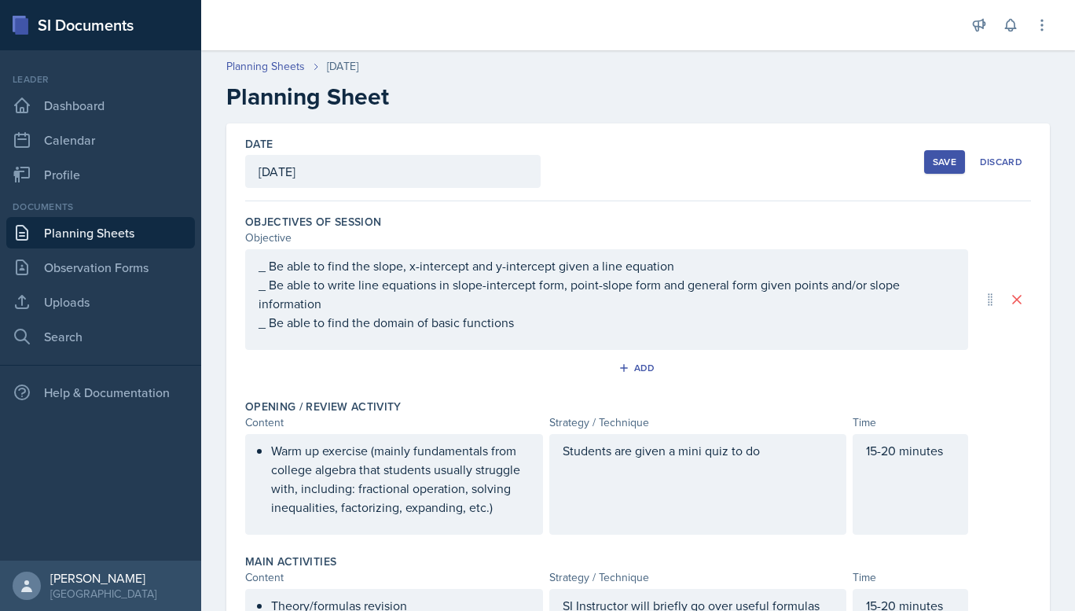
click at [937, 161] on div "Save" at bounding box center [945, 162] width 24 height 13
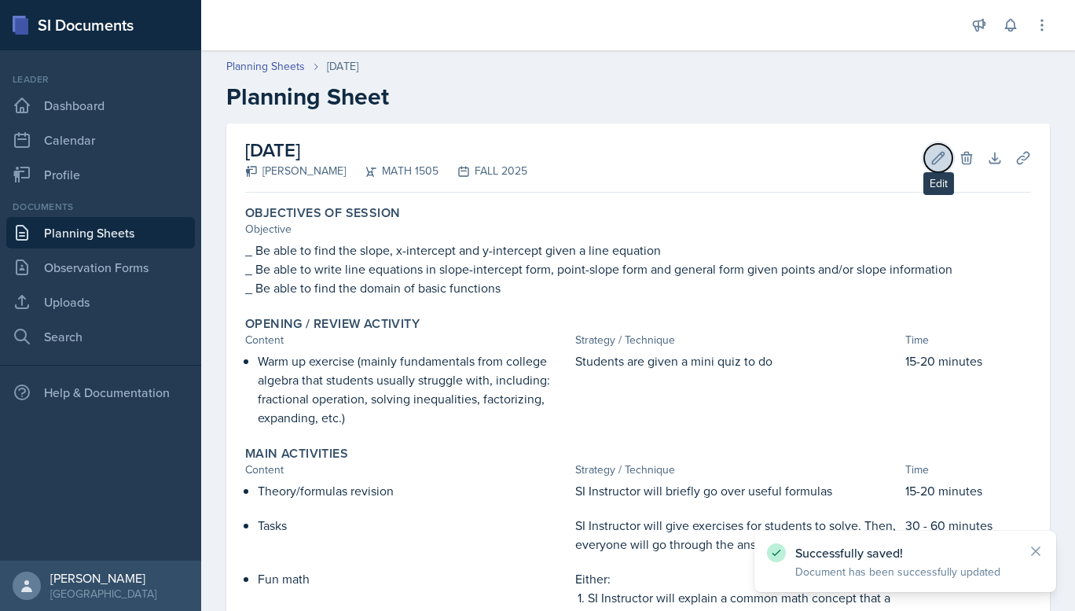
click at [933, 156] on icon at bounding box center [939, 158] width 16 height 16
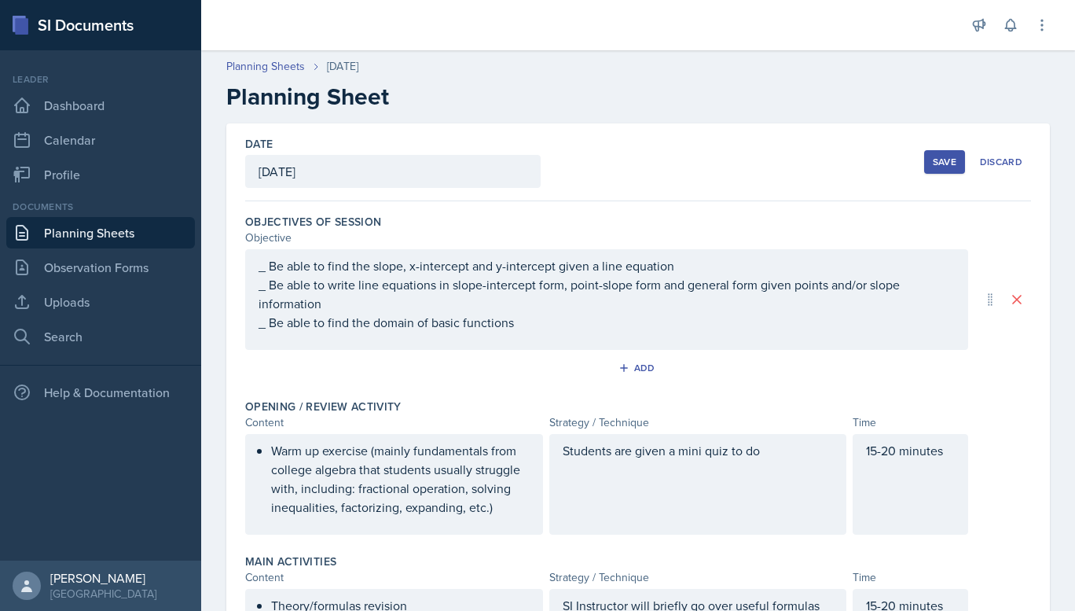
click at [390, 168] on div "[DATE]" at bounding box center [393, 171] width 296 height 33
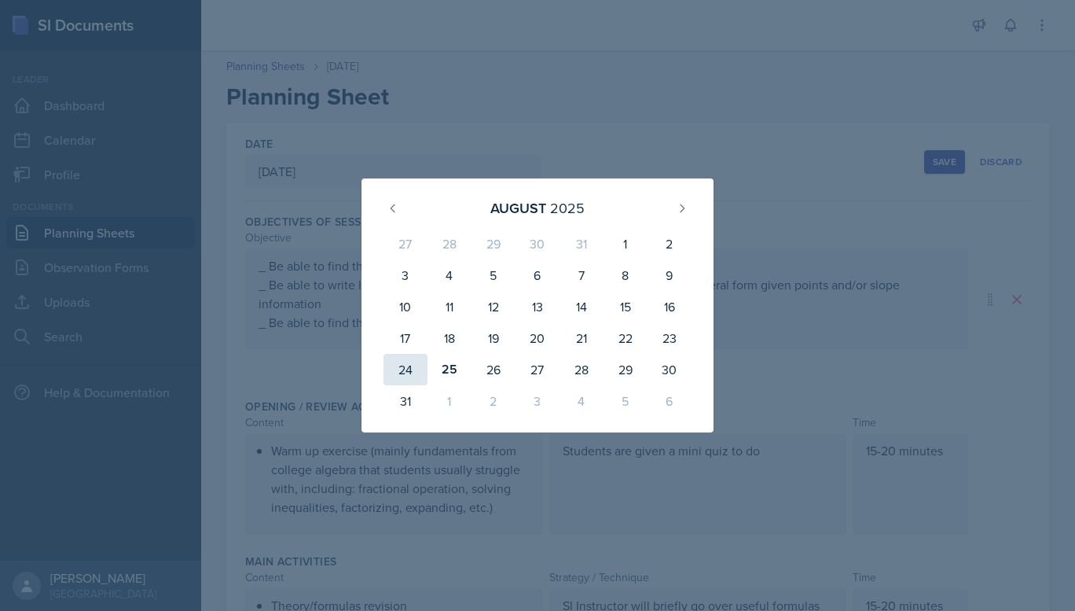
click at [407, 368] on div "24" at bounding box center [406, 369] width 44 height 31
type input "[DATE]"
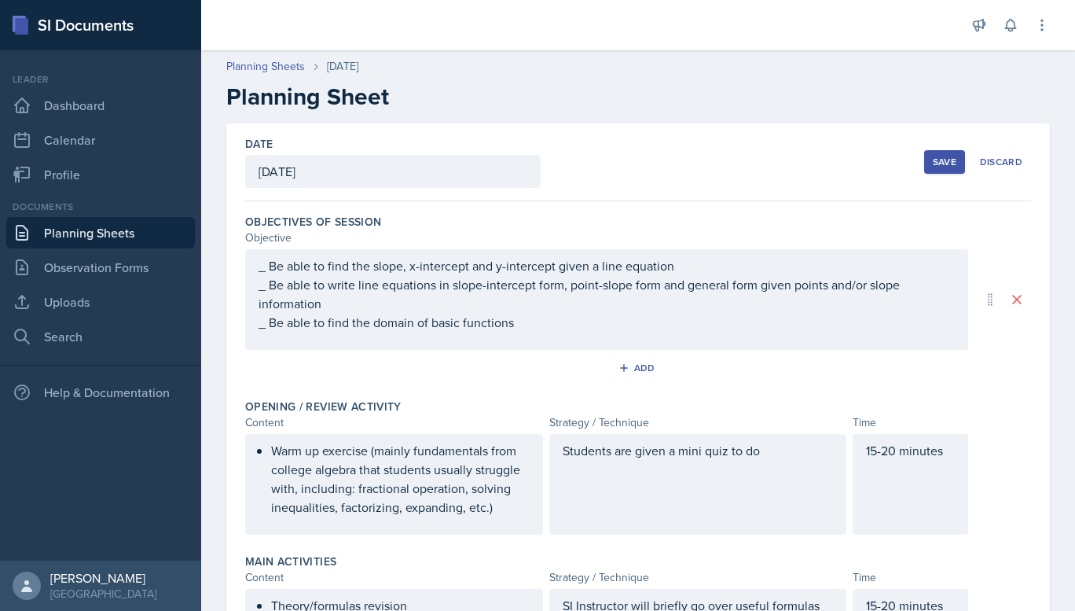
click at [933, 163] on div "Save" at bounding box center [945, 162] width 24 height 13
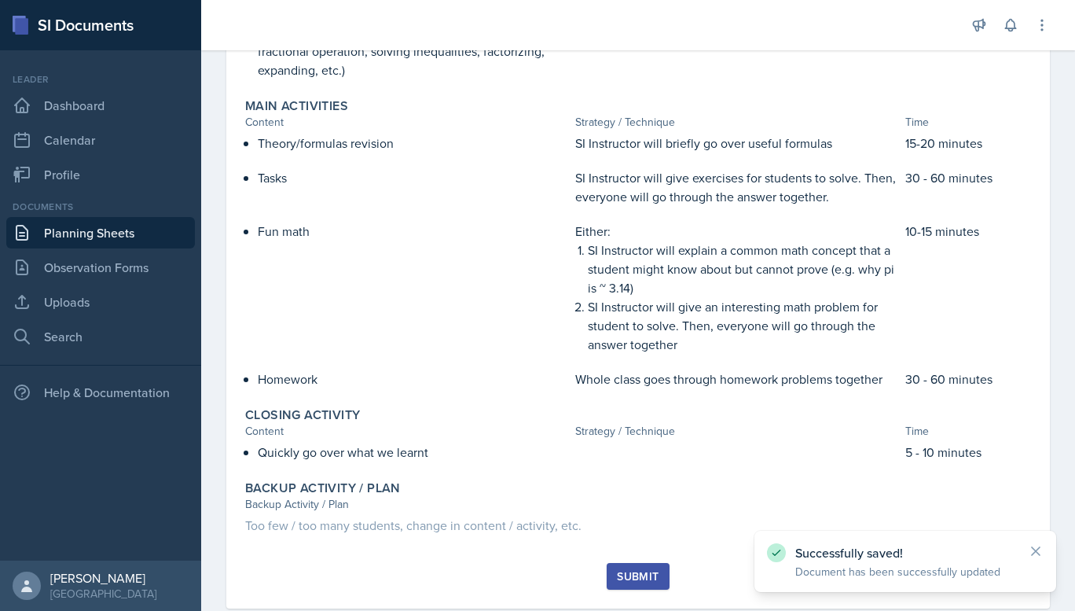
scroll to position [383, 0]
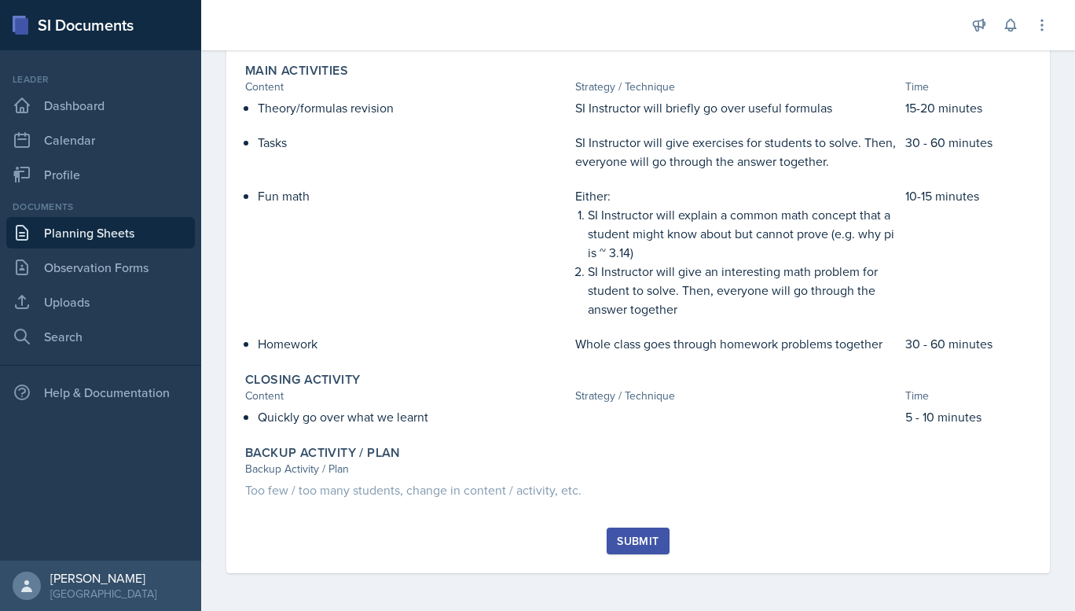
click at [630, 542] on div "Submit" at bounding box center [638, 541] width 42 height 13
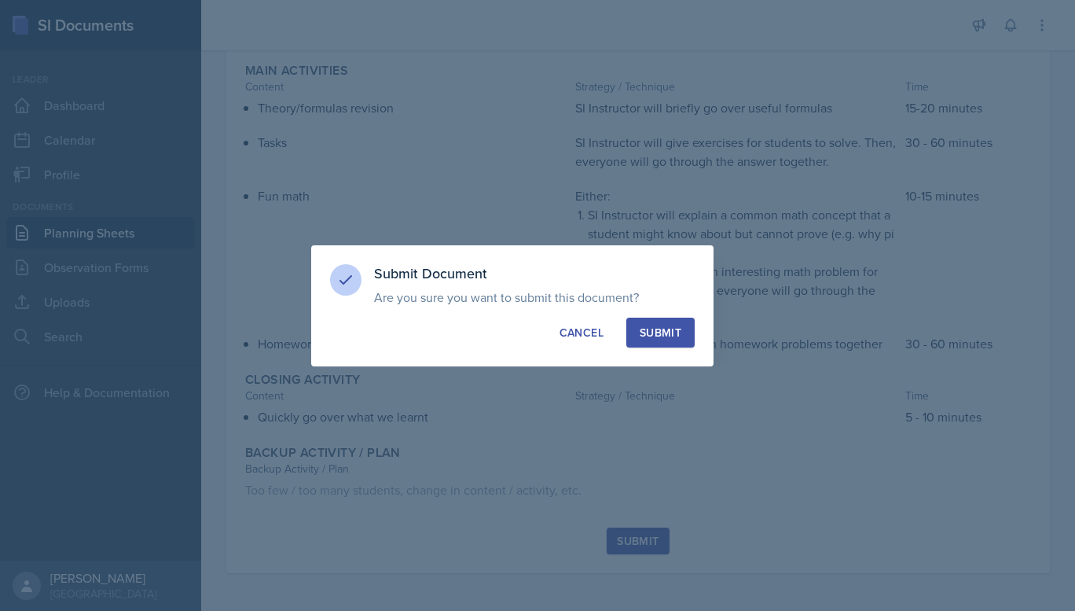
click at [663, 336] on div "Submit" at bounding box center [661, 333] width 42 height 16
